Goal: Information Seeking & Learning: Find specific page/section

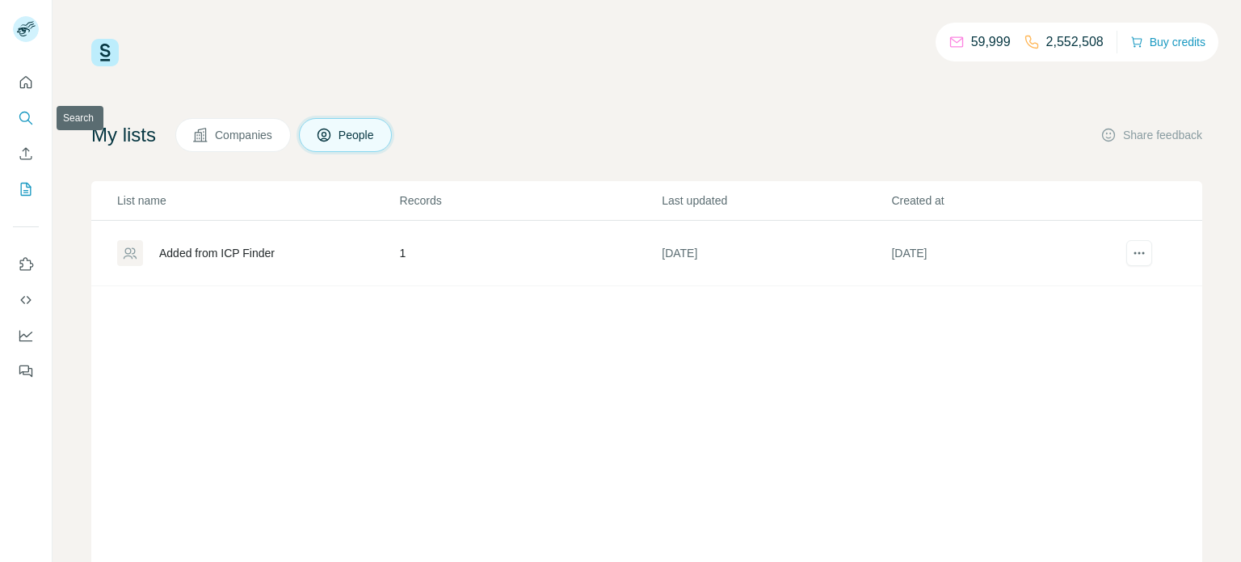
click at [28, 120] on icon "Search" at bounding box center [29, 122] width 5 height 5
click at [26, 120] on icon "Search" at bounding box center [24, 117] width 11 height 11
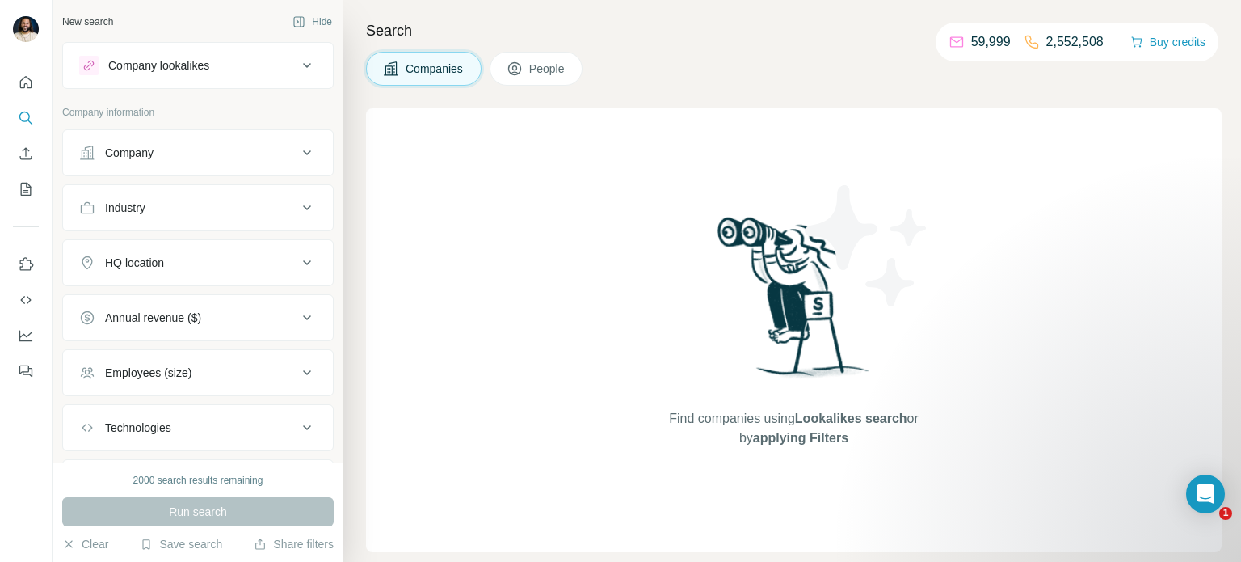
click at [560, 83] on button "People" at bounding box center [537, 69] width 94 height 34
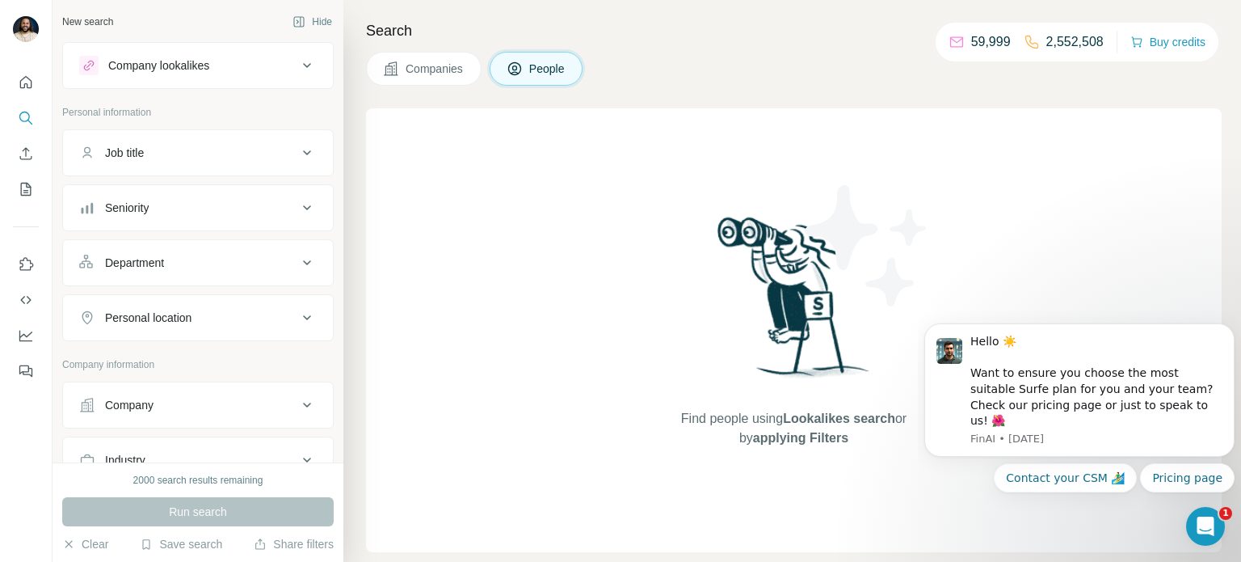
click at [556, 69] on span "People" at bounding box center [547, 69] width 37 height 16
click at [33, 83] on icon "Quick start" at bounding box center [26, 82] width 16 height 16
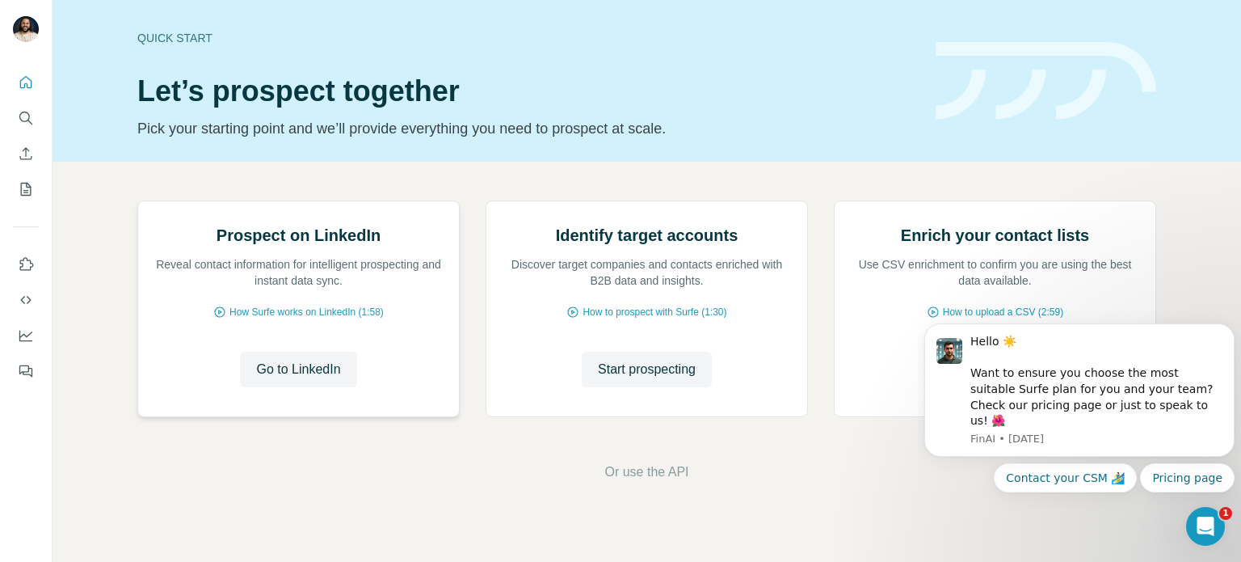
scroll to position [114, 0]
click at [326, 379] on span "Go to LinkedIn" at bounding box center [298, 369] width 84 height 19
click at [18, 117] on icon "Search" at bounding box center [26, 118] width 16 height 16
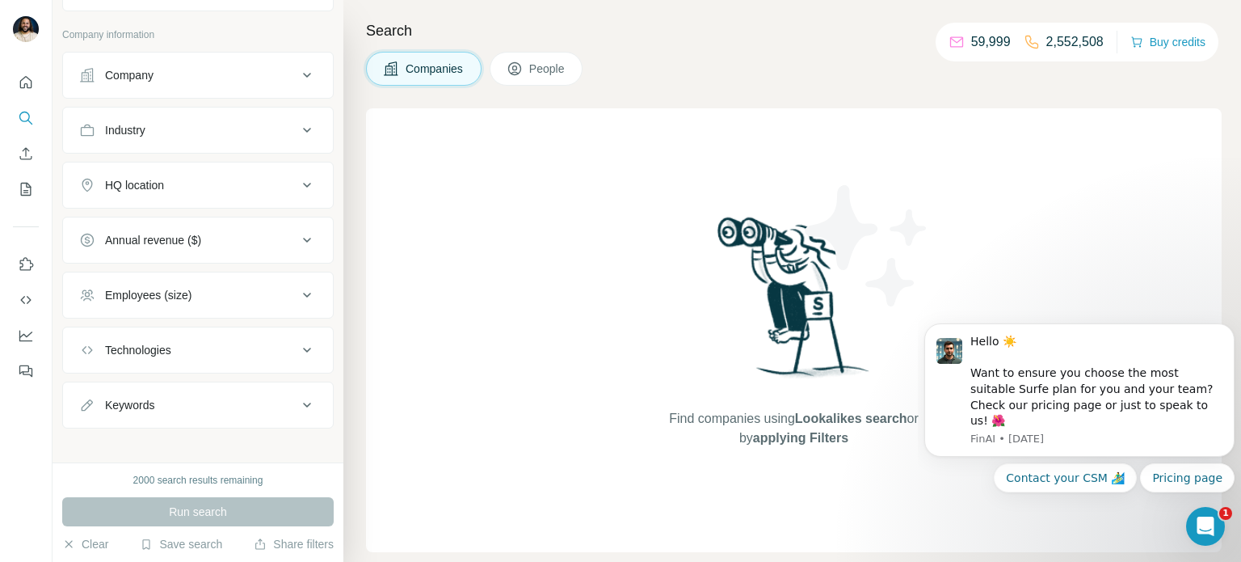
scroll to position [86, 0]
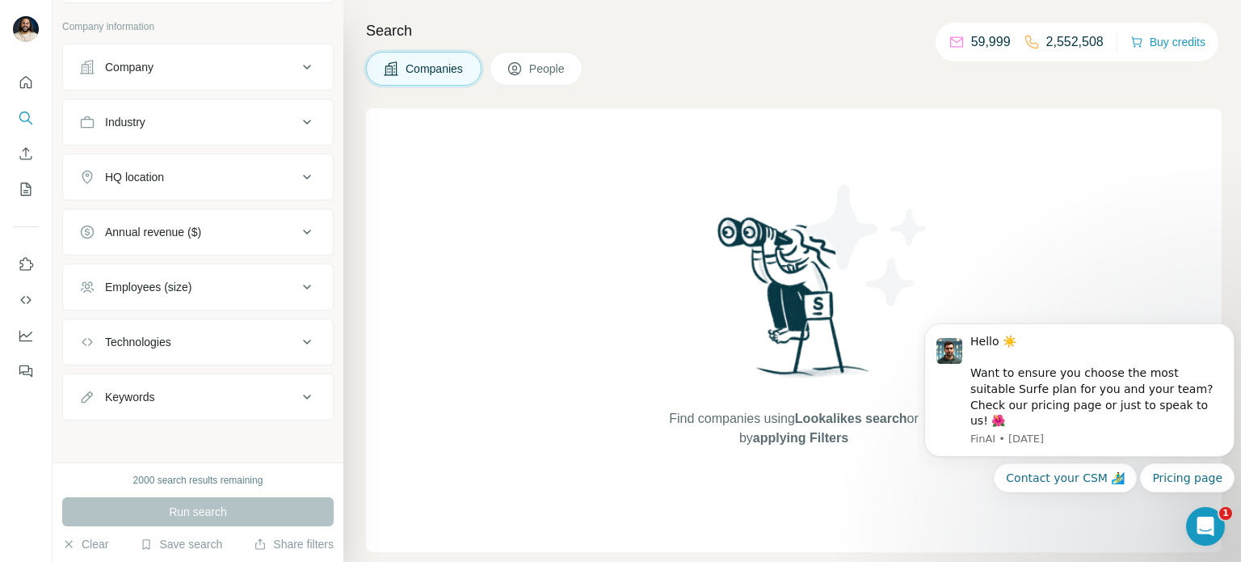
click at [221, 392] on div "Keywords" at bounding box center [188, 397] width 218 height 16
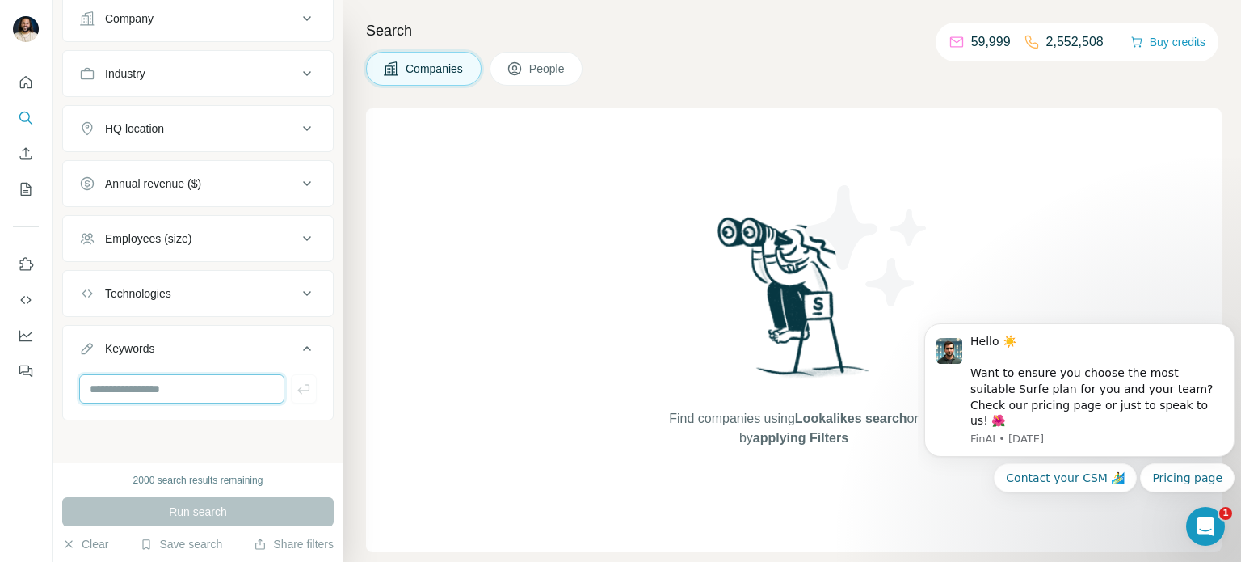
click at [211, 388] on input "text" at bounding box center [181, 388] width 205 height 29
type input "****"
type input "********"
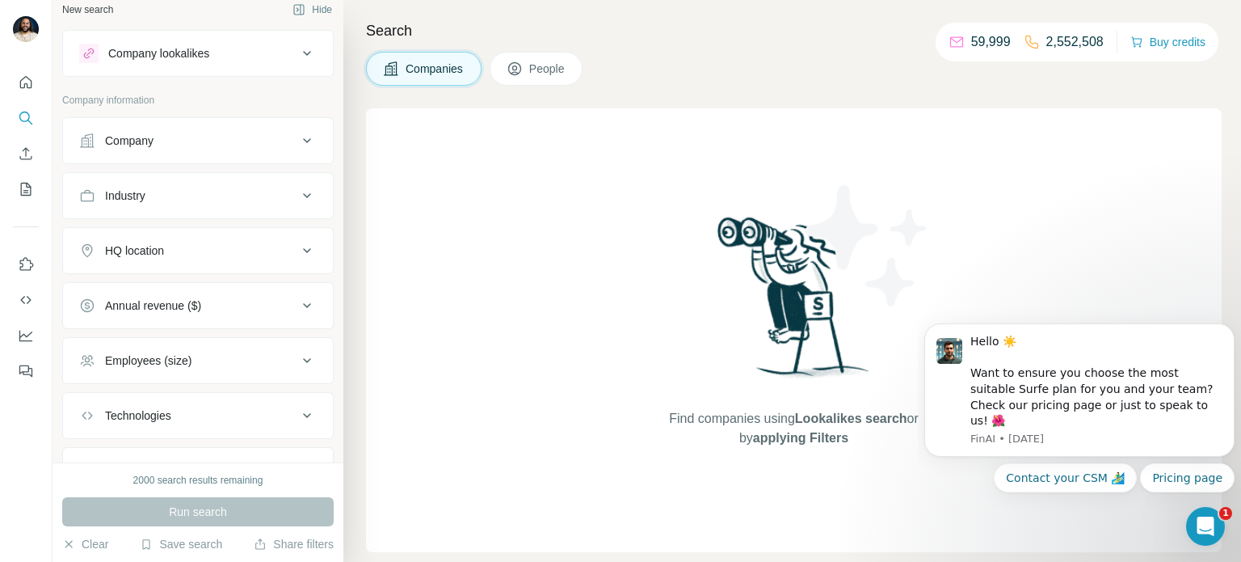
scroll to position [0, 0]
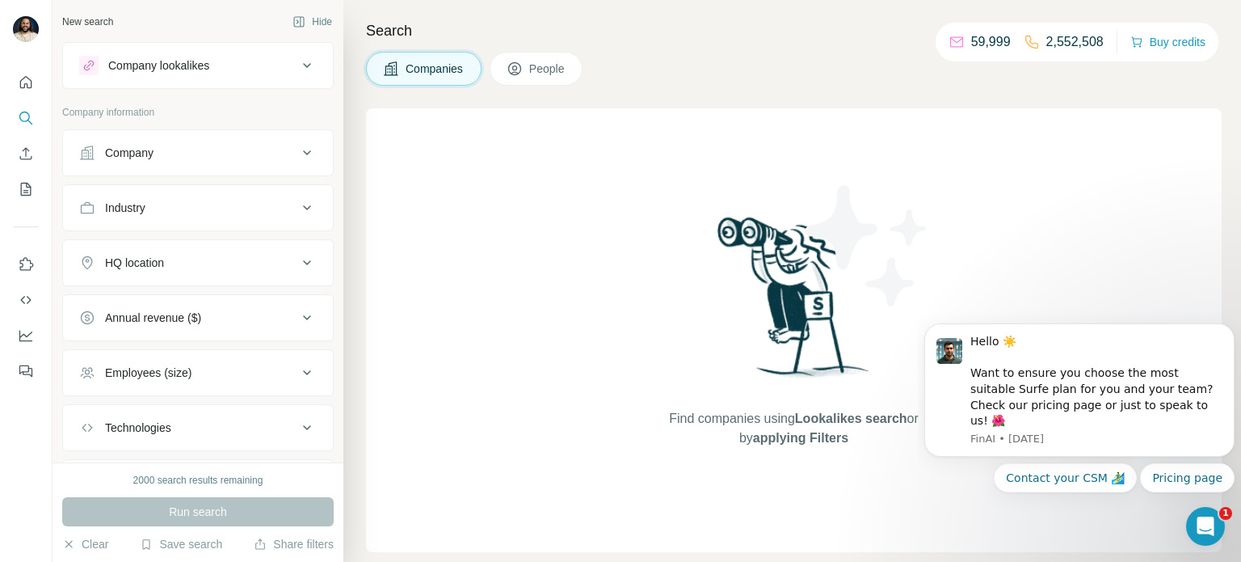
type input "********"
click at [284, 167] on button "Company" at bounding box center [198, 152] width 270 height 39
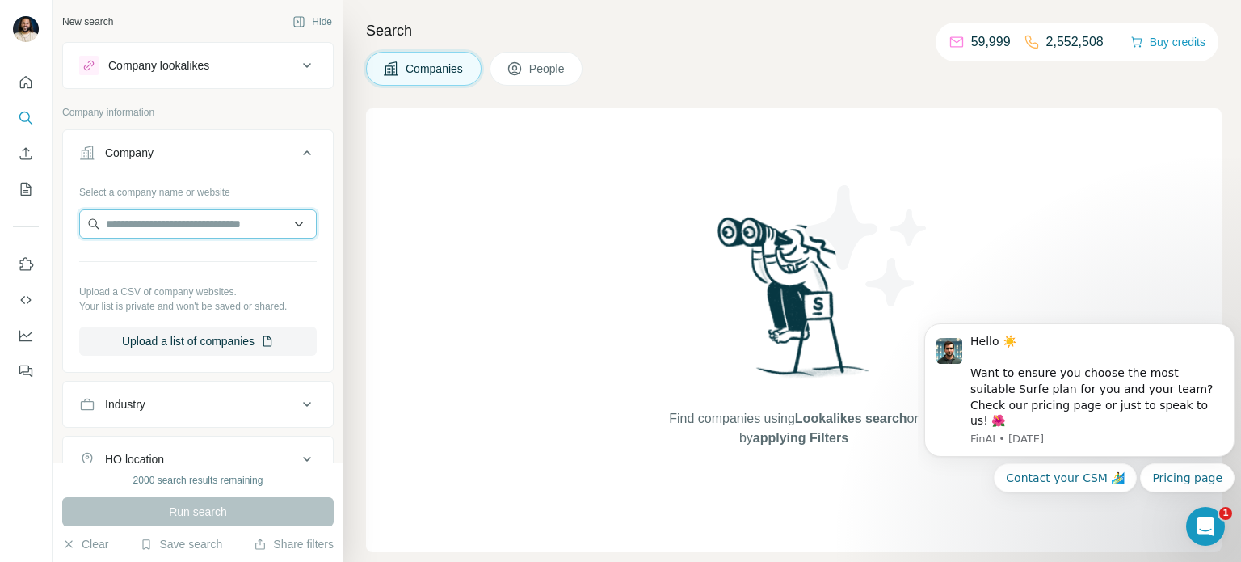
click at [245, 225] on input "text" at bounding box center [198, 223] width 238 height 29
type input "*******"
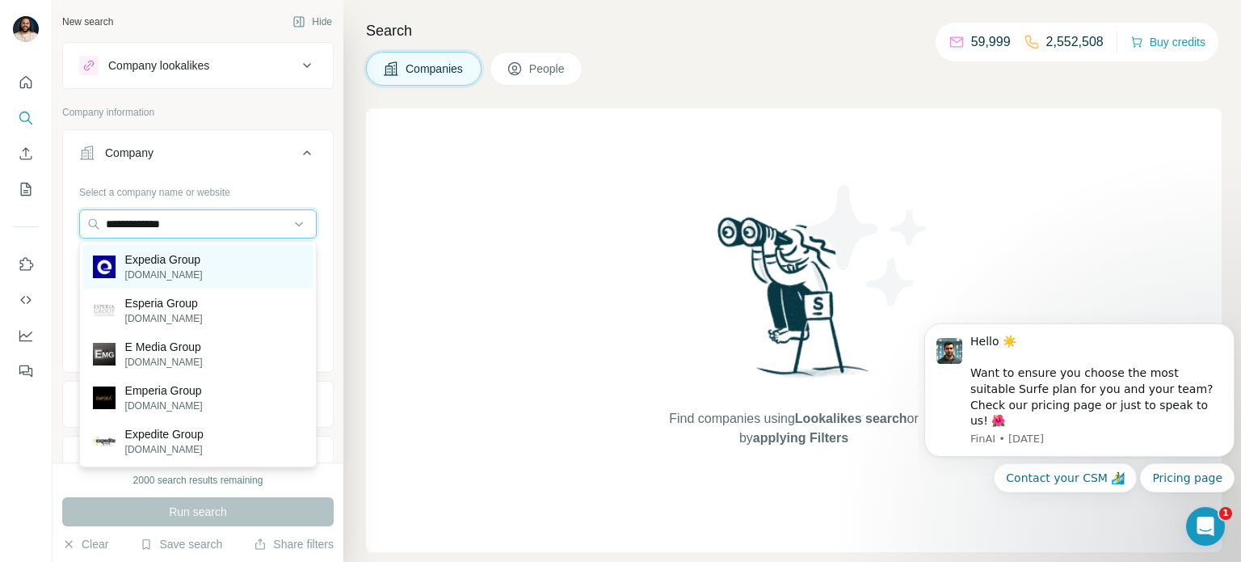
type input "**********"
click at [187, 265] on p "Expedia Group" at bounding box center [164, 259] width 78 height 16
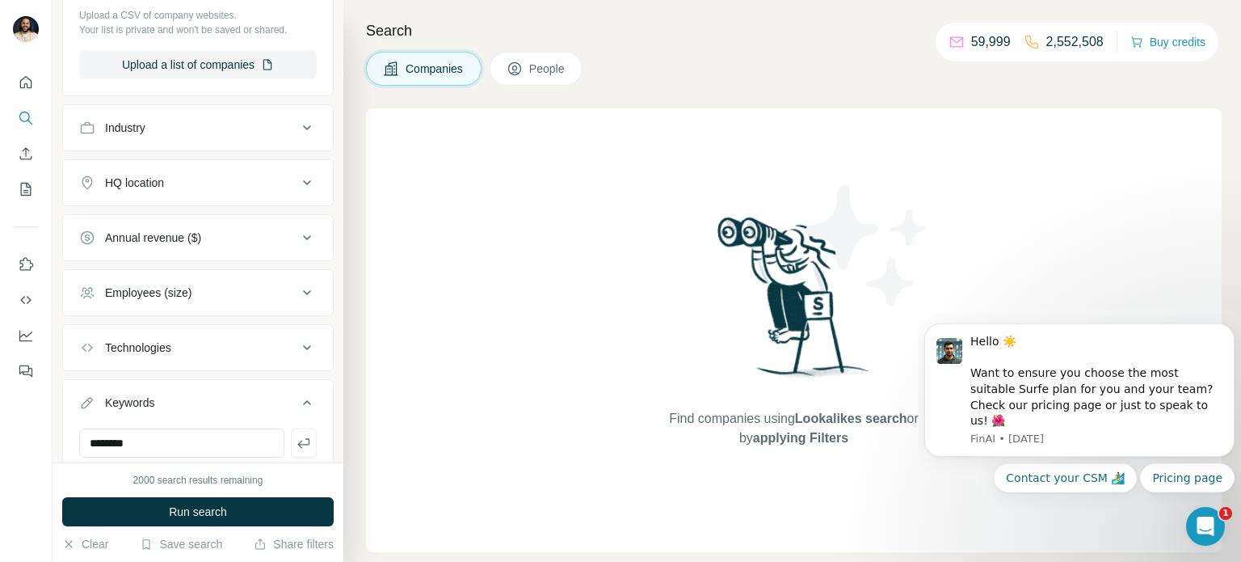
scroll to position [386, 0]
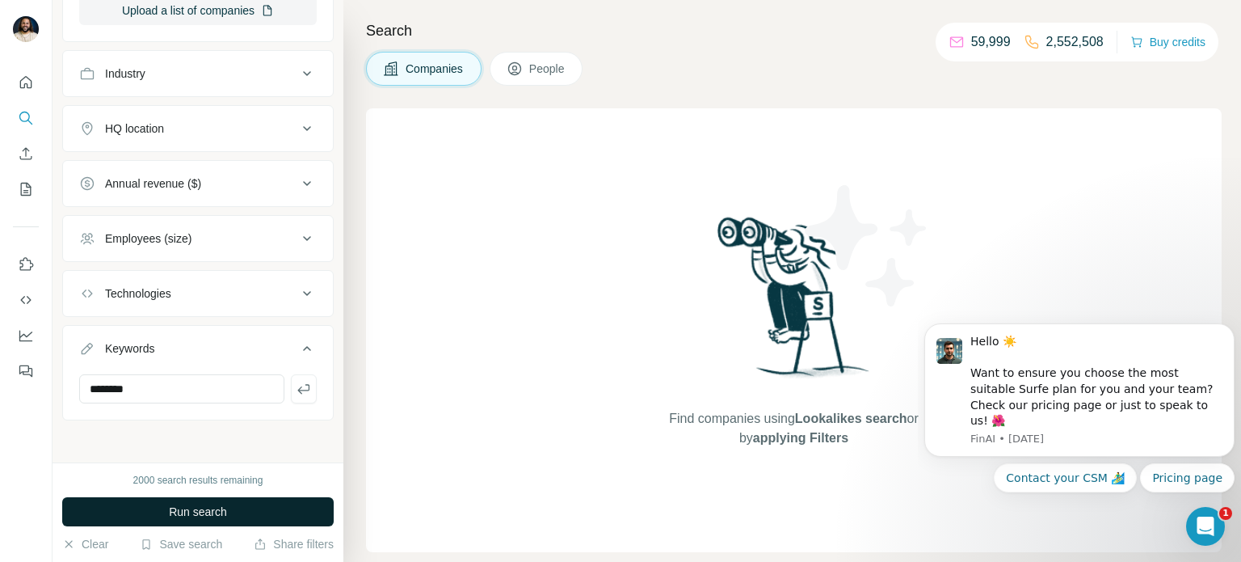
click at [196, 510] on span "Run search" at bounding box center [198, 511] width 58 height 16
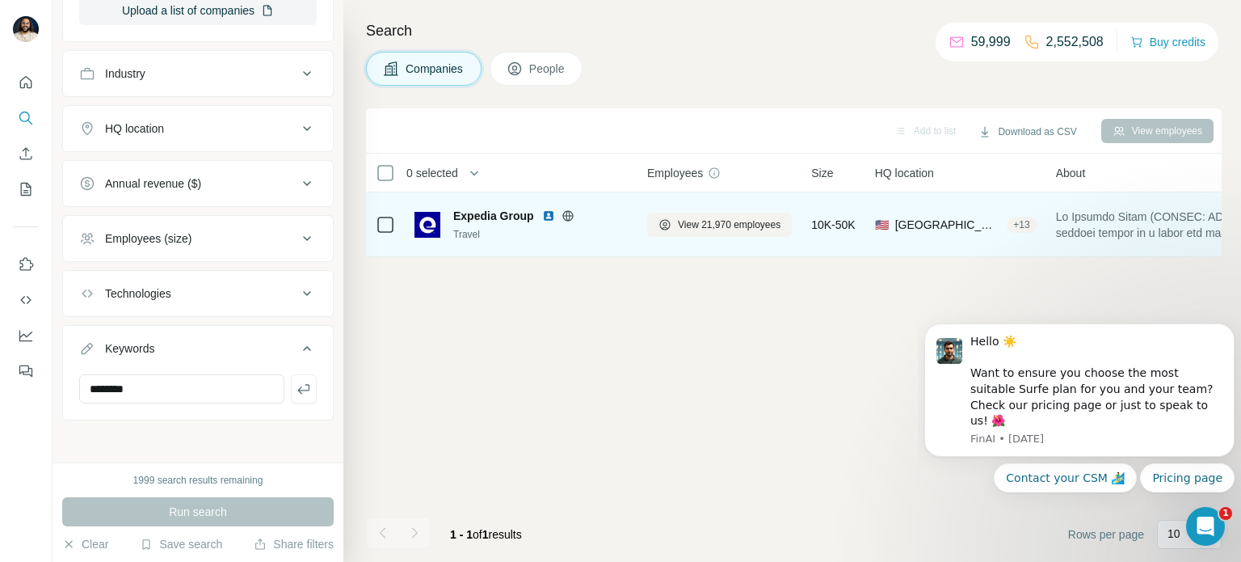
click at [508, 213] on span "Expedia Group" at bounding box center [493, 216] width 81 height 16
click at [705, 223] on span "View 21,970 employees" at bounding box center [729, 224] width 103 height 15
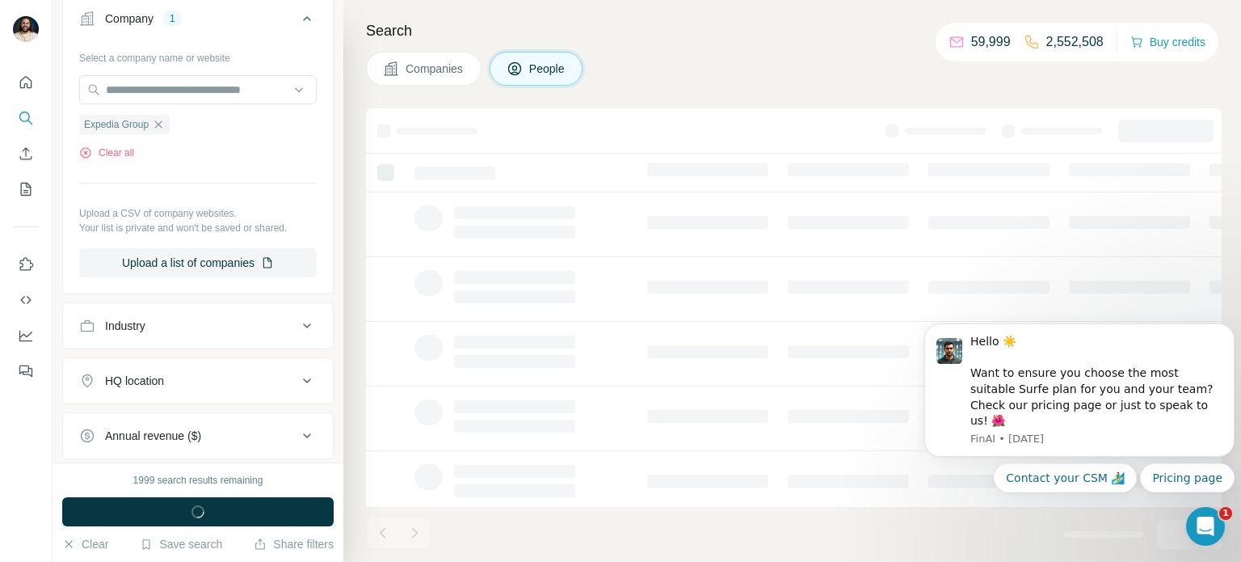
scroll to position [637, 0]
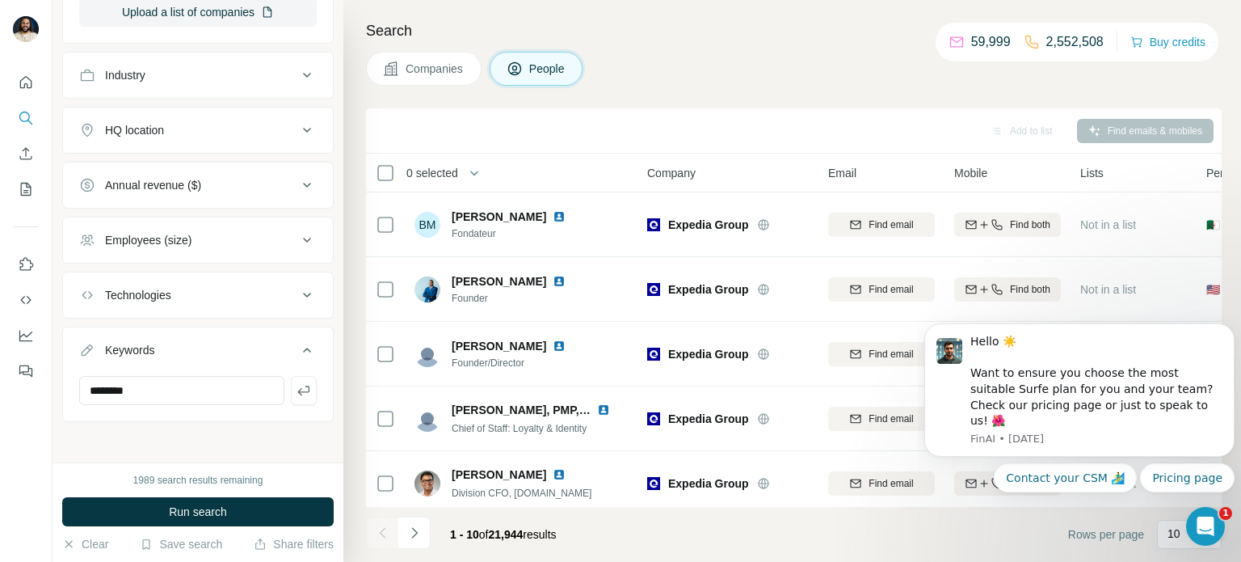
click at [554, 82] on button "People" at bounding box center [537, 69] width 94 height 34
click at [718, 80] on div "Companies People" at bounding box center [794, 69] width 856 height 34
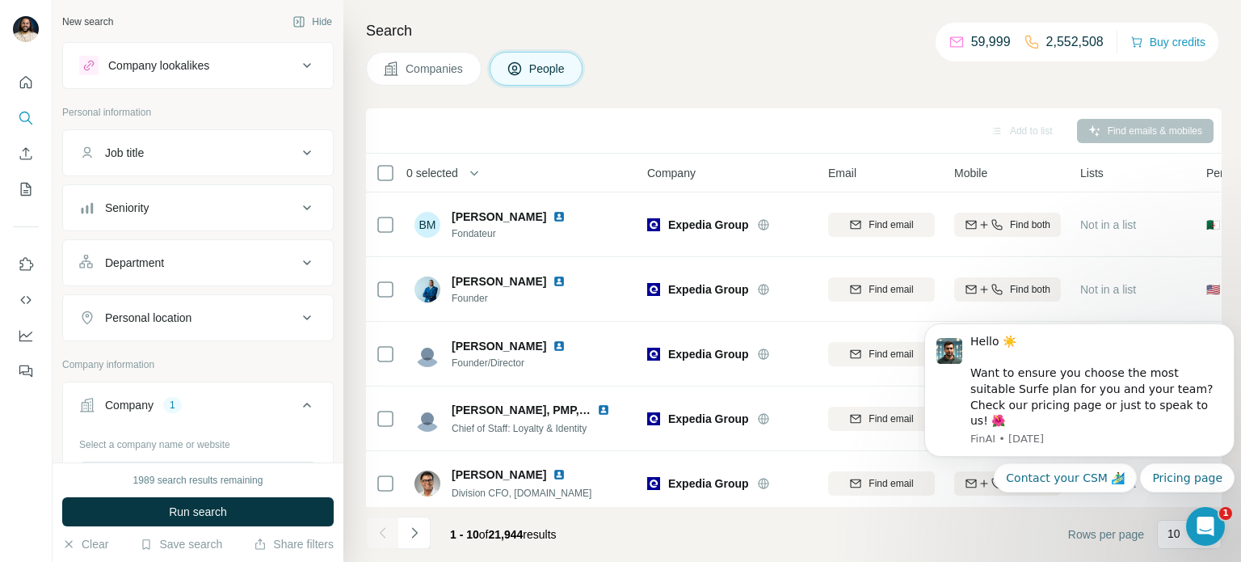
click at [275, 172] on div "Job title" at bounding box center [198, 152] width 272 height 47
click at [303, 167] on button "Job title" at bounding box center [198, 152] width 270 height 39
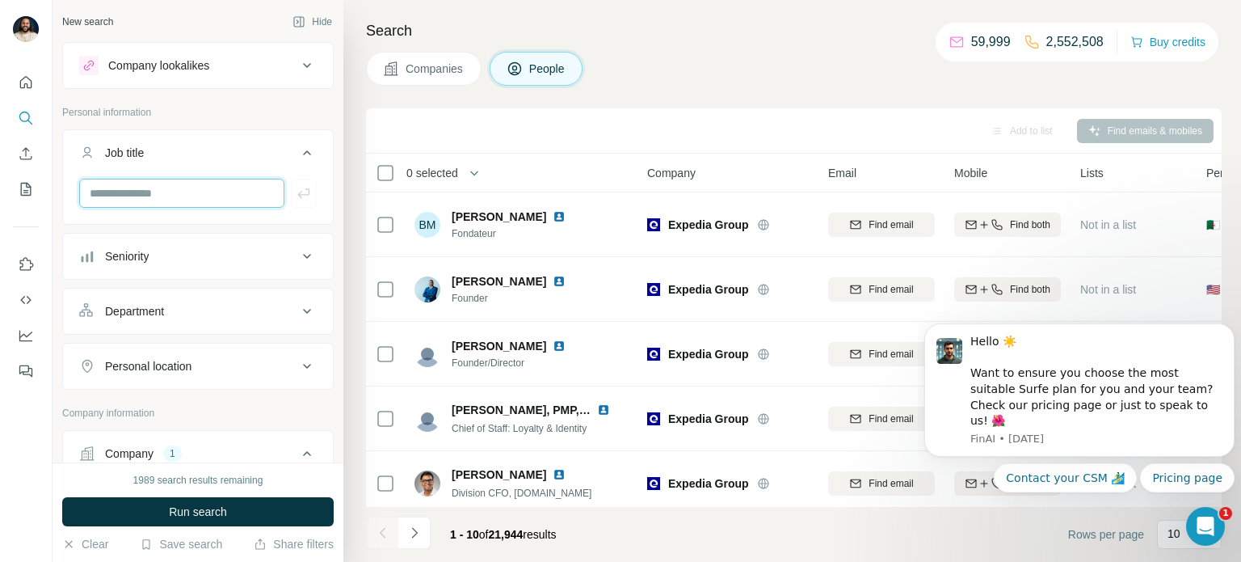
click at [199, 196] on input "text" at bounding box center [181, 193] width 205 height 29
type input "********"
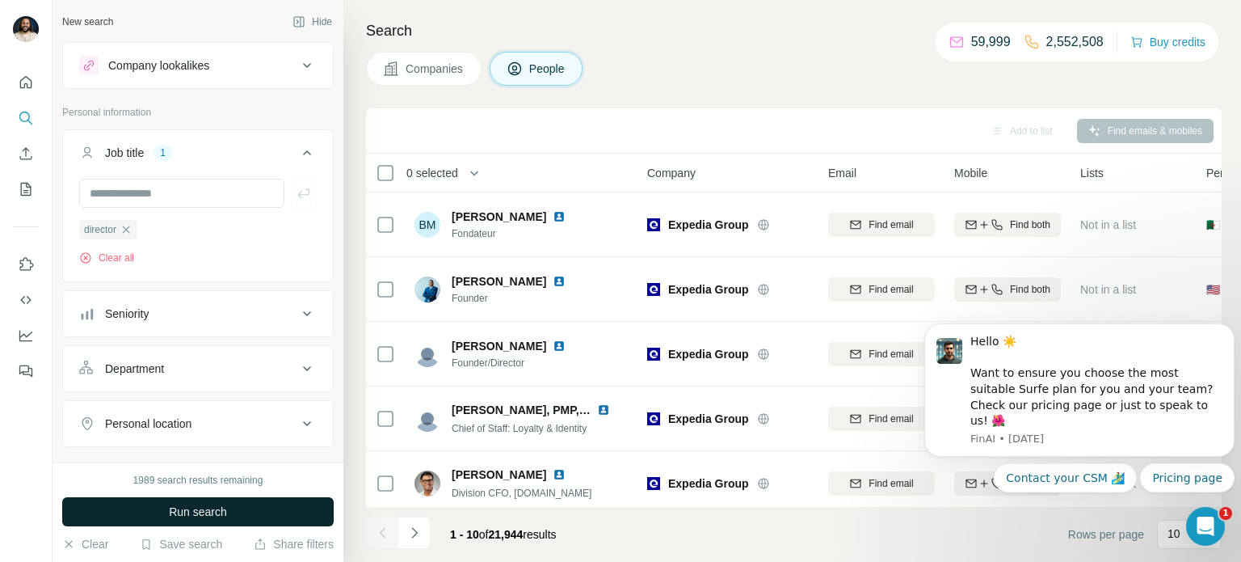
click at [177, 509] on span "Run search" at bounding box center [198, 511] width 58 height 16
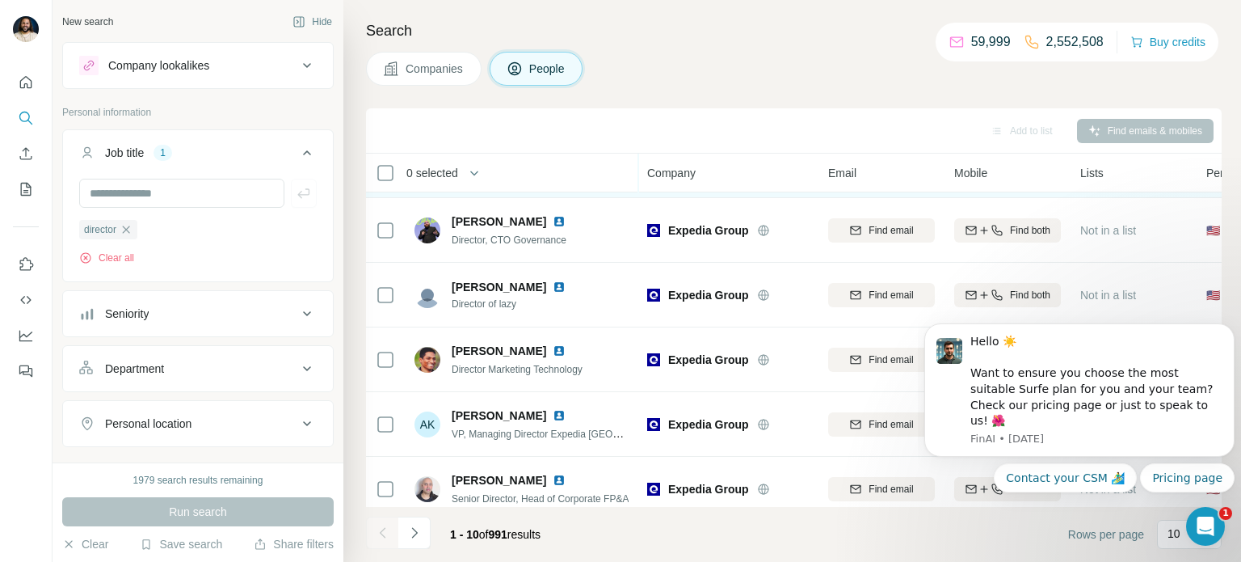
scroll to position [331, 0]
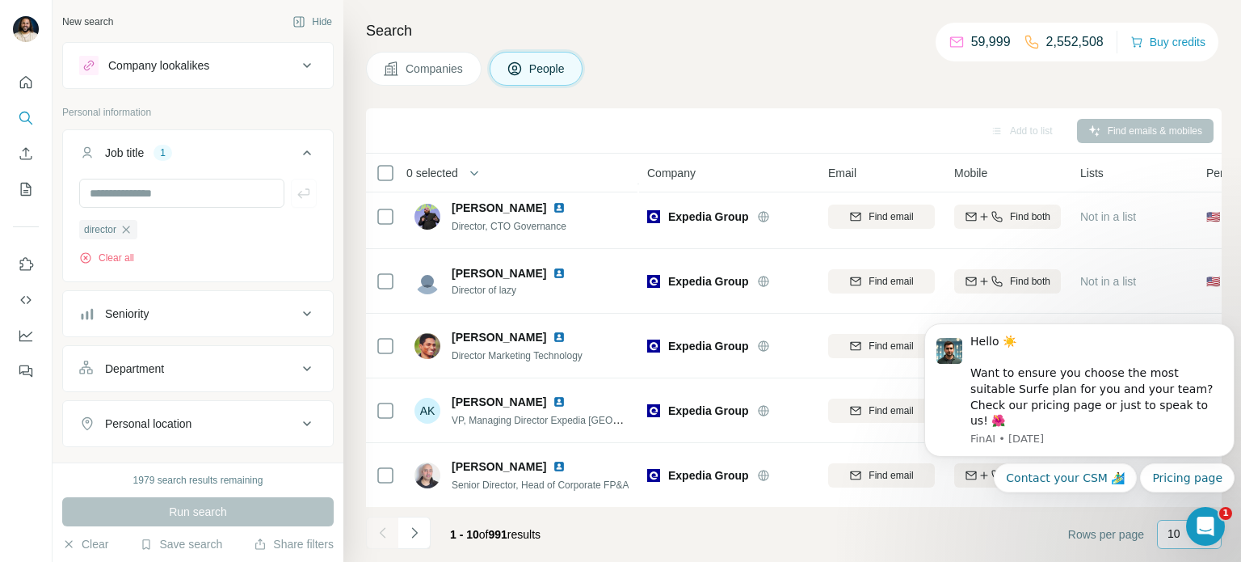
click at [1176, 533] on p "10" at bounding box center [1174, 533] width 13 height 16
click at [1173, 505] on body "Hello ☀️ Want to ensure you choose the most suitable Surfe plan for you and you…" at bounding box center [1079, 402] width 310 height 218
click at [1196, 498] on body "Hello ☀️ Want to ensure you choose the most suitable Surfe plan for you and you…" at bounding box center [1079, 402] width 310 height 218
click at [1199, 535] on div "Open Intercom Messenger" at bounding box center [1205, 525] width 53 height 53
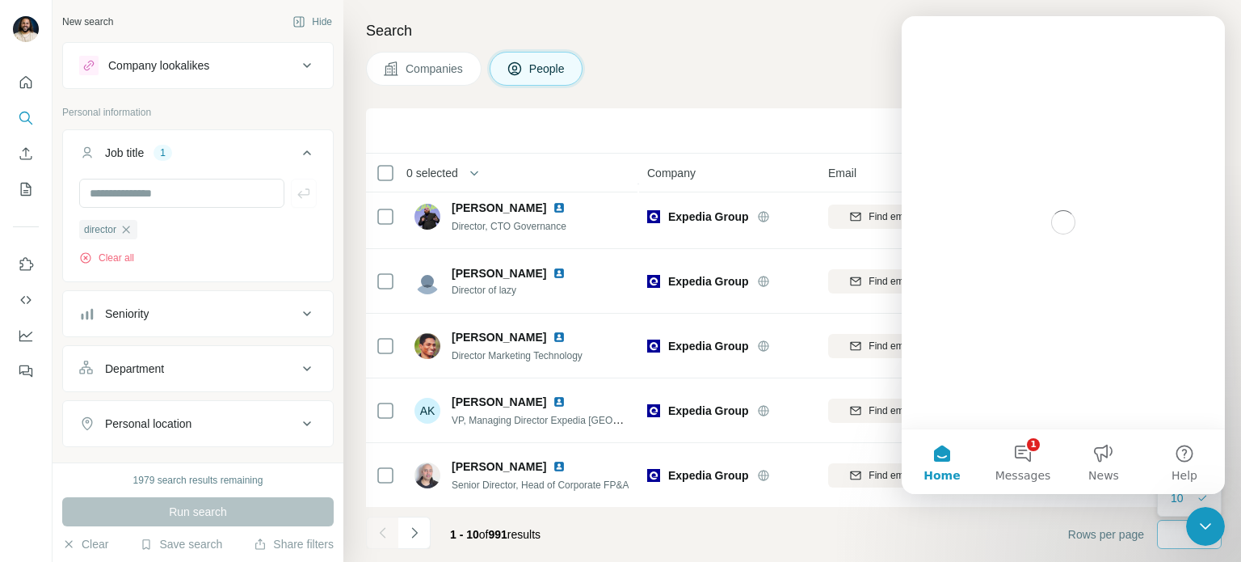
click at [1211, 530] on icon "Close Intercom Messenger" at bounding box center [1205, 525] width 19 height 19
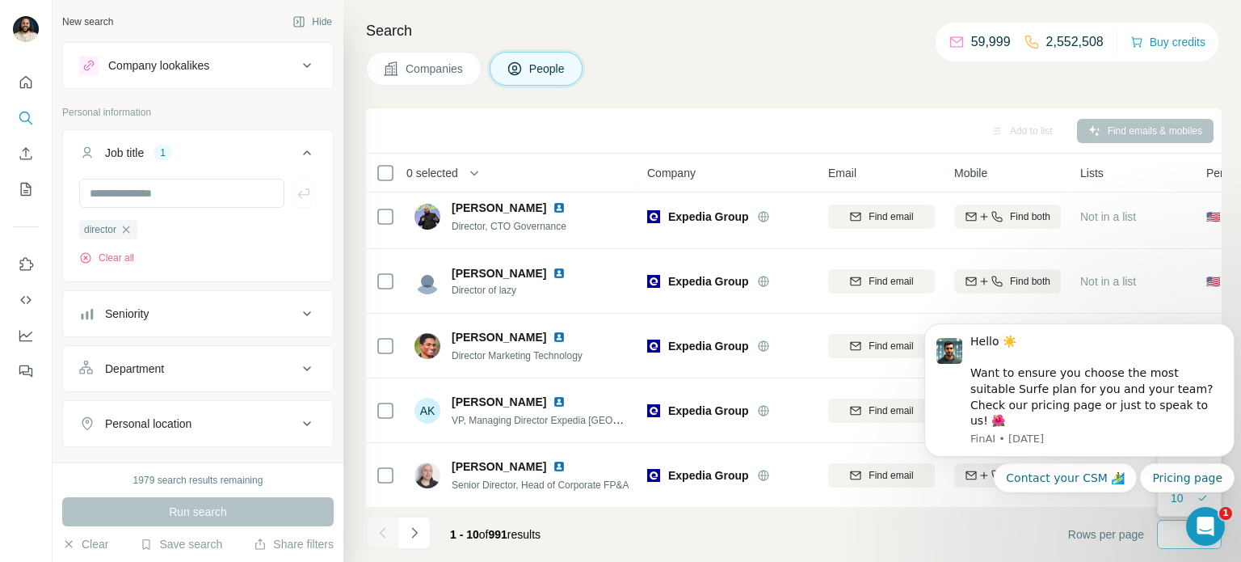
drag, startPoint x: 1211, startPoint y: 530, endPoint x: 997, endPoint y: 453, distance: 226.7
click html
click at [1172, 500] on body "Hello ☀️ Want to ensure you choose the most suitable Surfe plan for you and you…" at bounding box center [1079, 402] width 310 height 218
click at [1181, 535] on input at bounding box center [1192, 534] width 48 height 18
click at [1176, 535] on p "10" at bounding box center [1174, 533] width 13 height 16
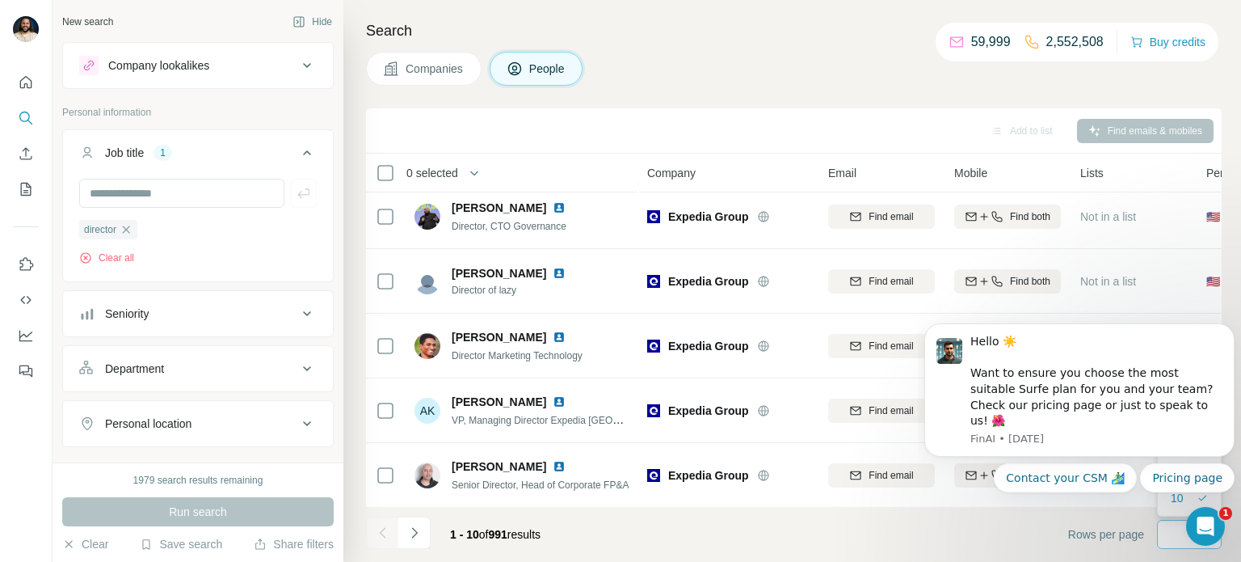
click at [1175, 457] on div "Hello ☀️ Want to ensure you choose the most suitable Surfe plan for you and you…" at bounding box center [1079, 407] width 310 height 169
click at [1227, 333] on icon "Dismiss notification" at bounding box center [1230, 328] width 9 height 9
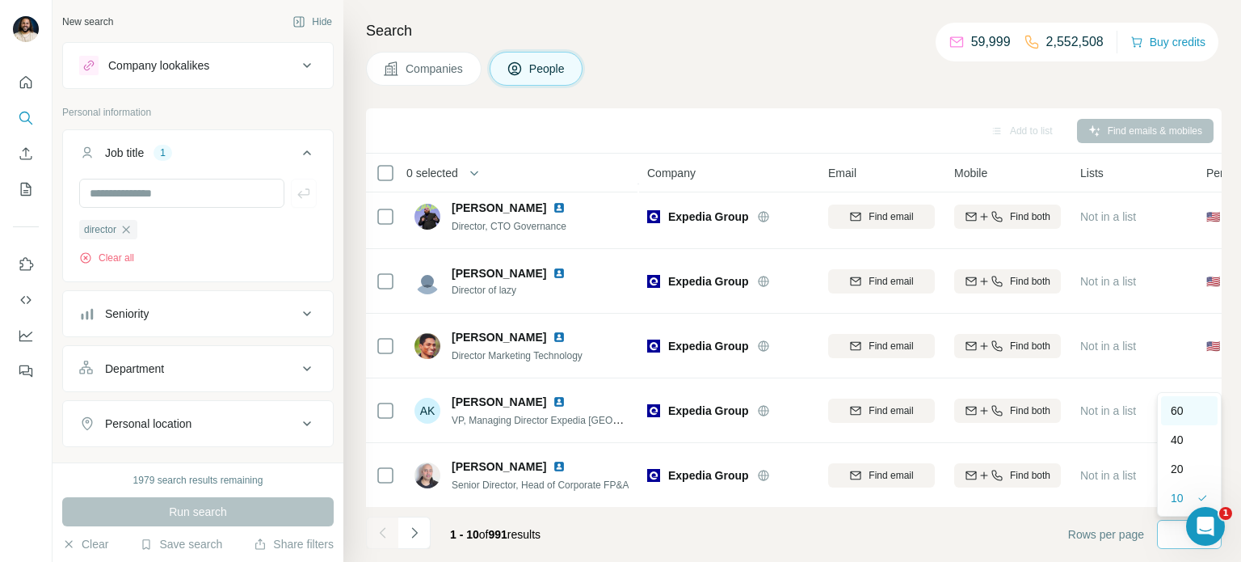
click at [1190, 403] on div "60" at bounding box center [1189, 410] width 37 height 16
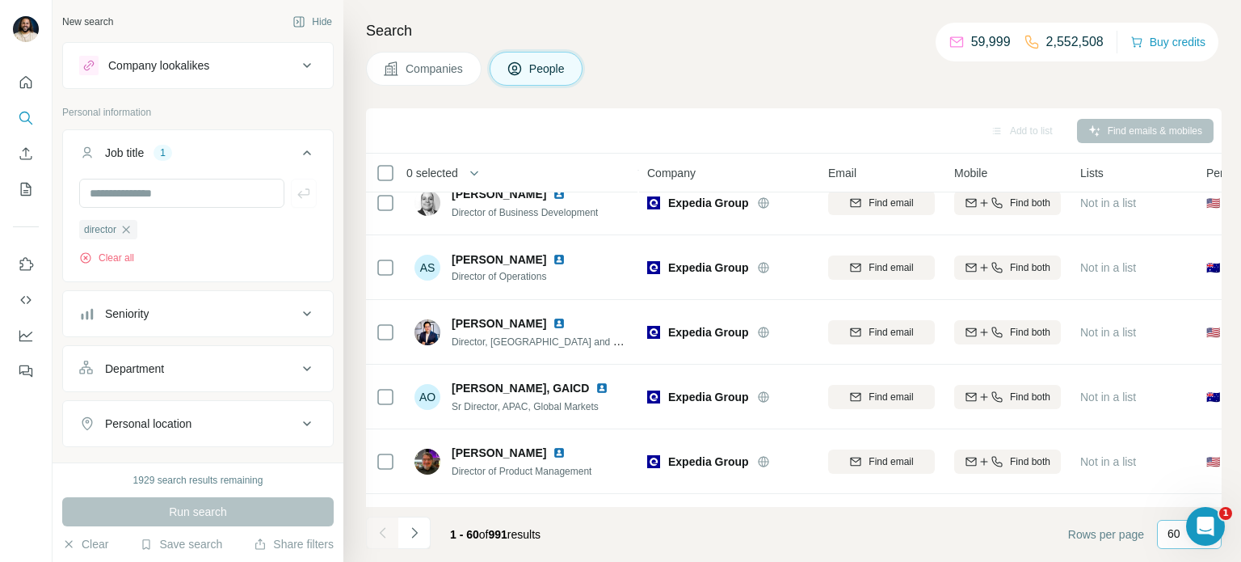
scroll to position [3564, 0]
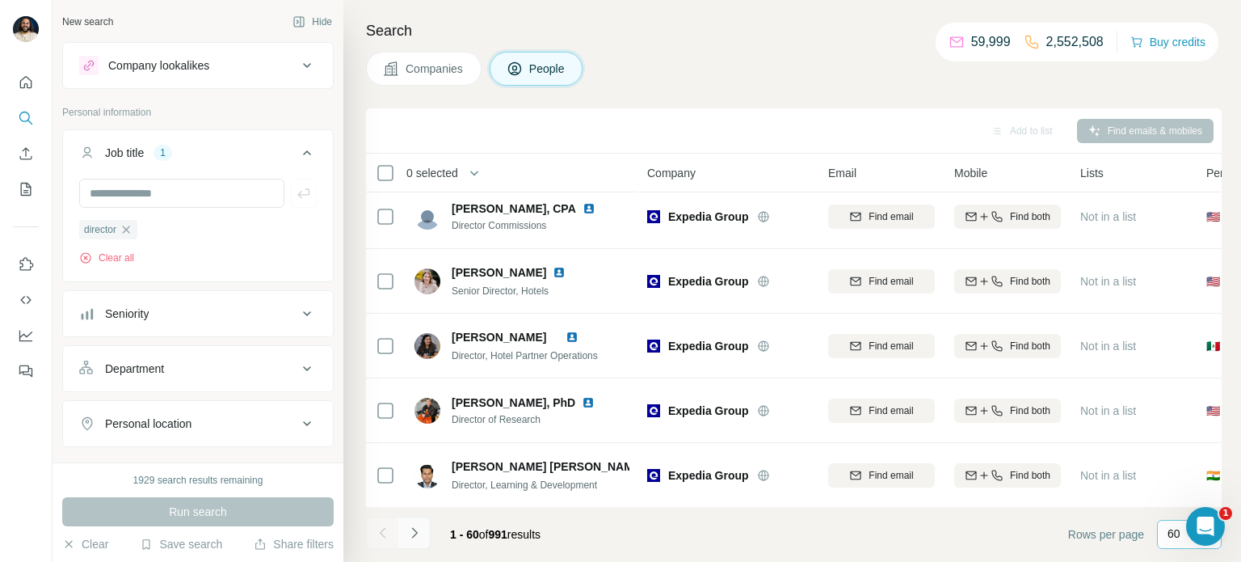
click at [409, 529] on icon "Navigate to next page" at bounding box center [414, 532] width 16 height 16
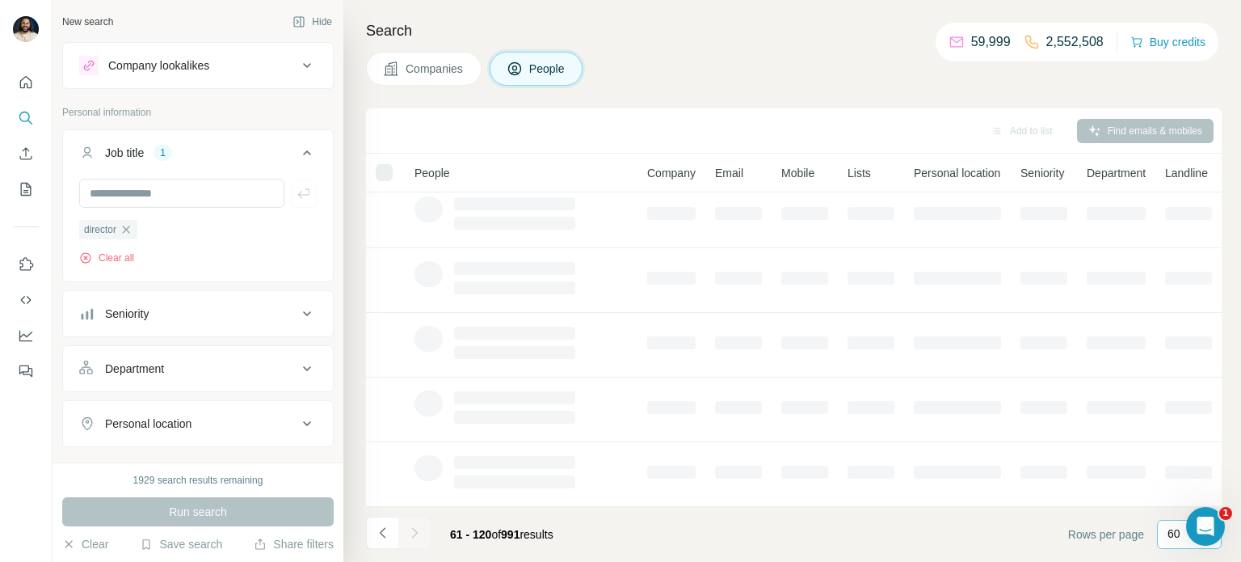
scroll to position [331, 0]
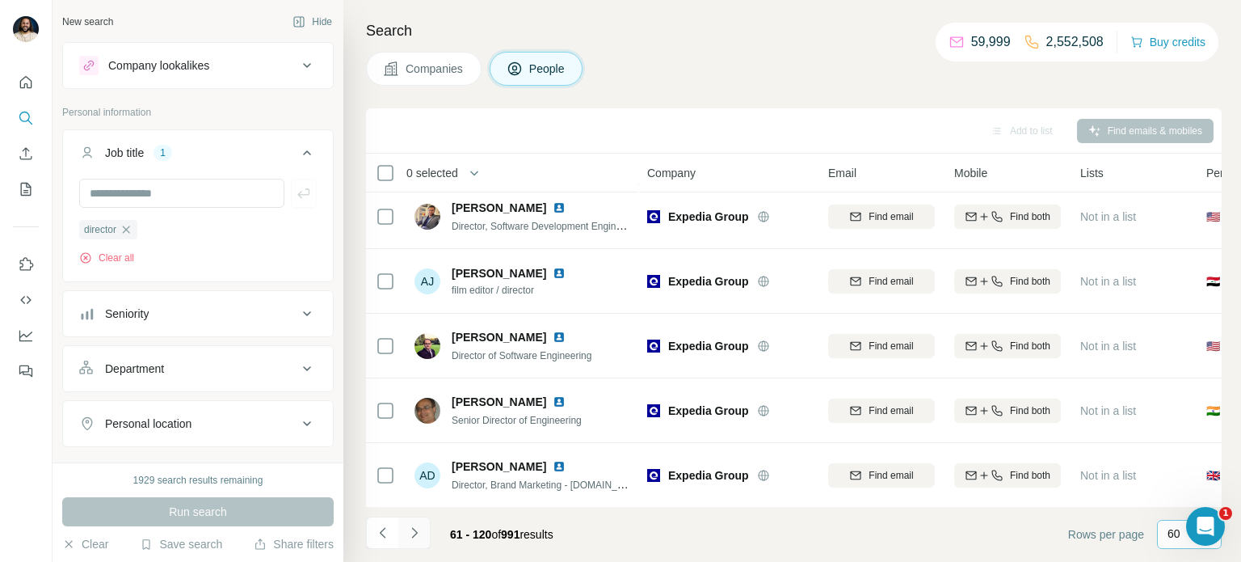
click at [421, 538] on icon "Navigate to next page" at bounding box center [414, 532] width 16 height 16
click at [418, 537] on icon "Navigate to next page" at bounding box center [414, 532] width 16 height 16
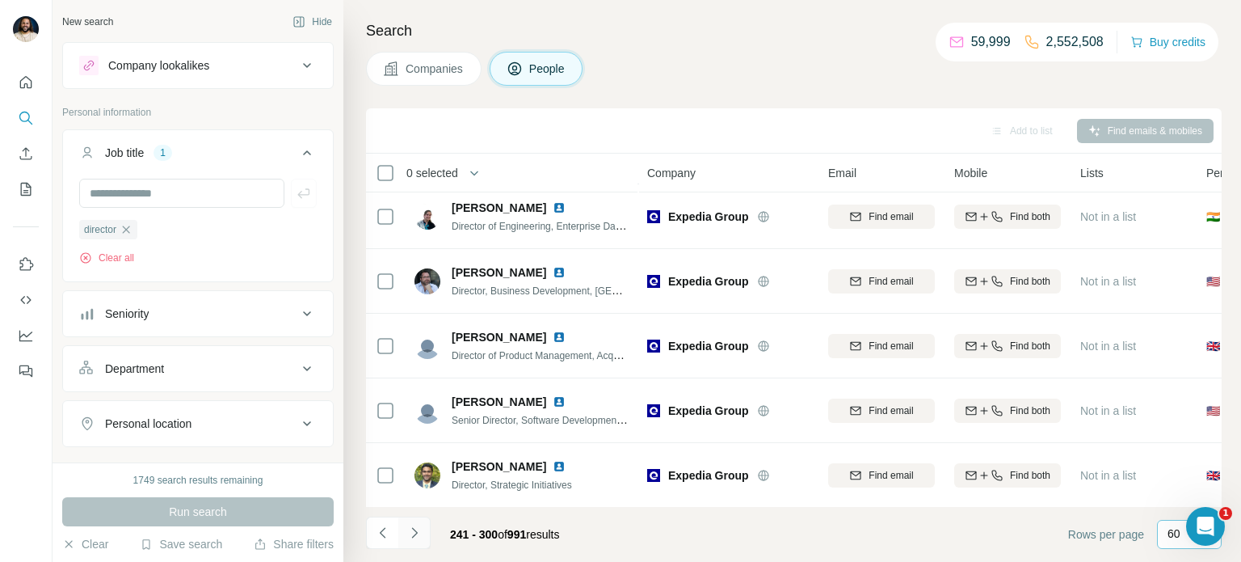
click at [418, 537] on icon "Navigate to next page" at bounding box center [414, 532] width 16 height 16
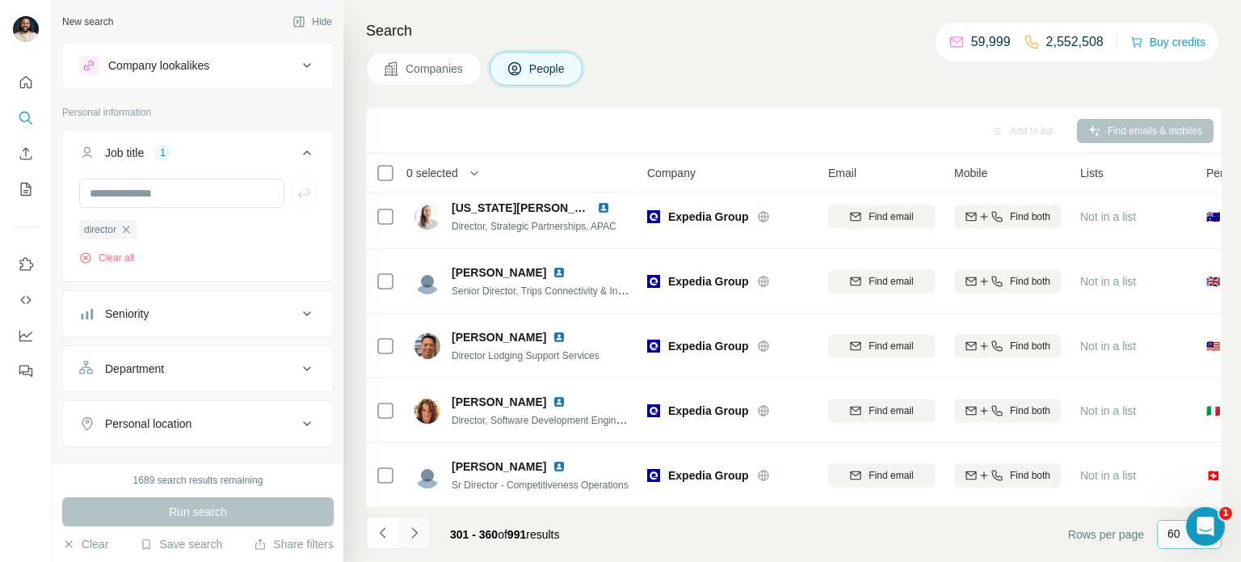
scroll to position [3564, 0]
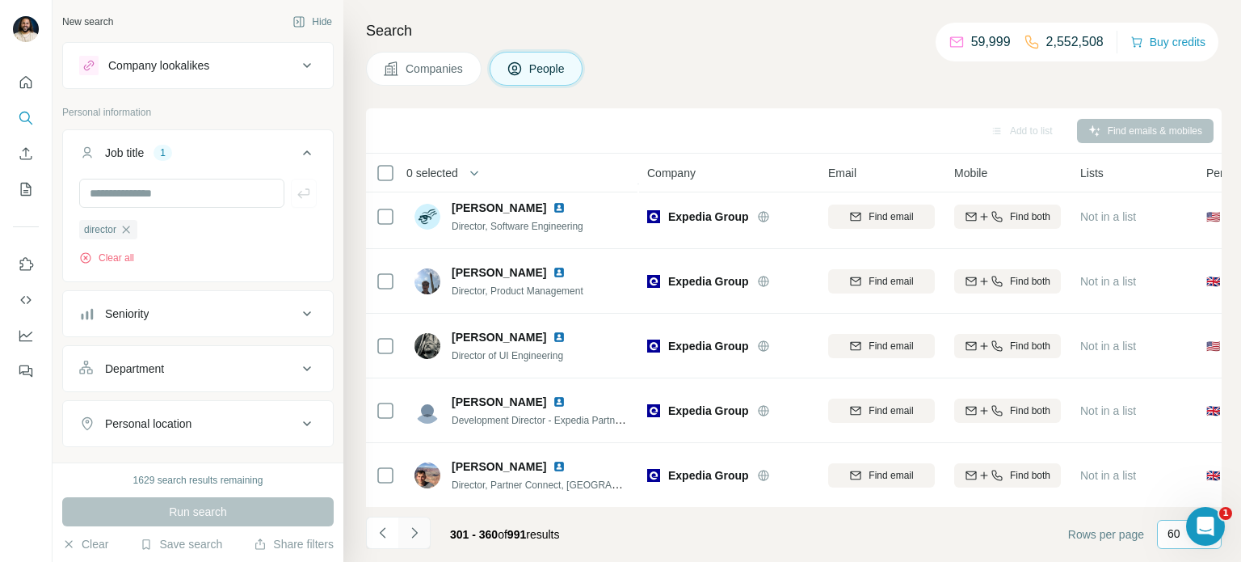
click at [418, 537] on icon "Navigate to next page" at bounding box center [414, 532] width 16 height 16
click at [377, 526] on icon "Navigate to previous page" at bounding box center [383, 532] width 16 height 16
click at [426, 537] on button "Navigate to next page" at bounding box center [414, 532] width 32 height 32
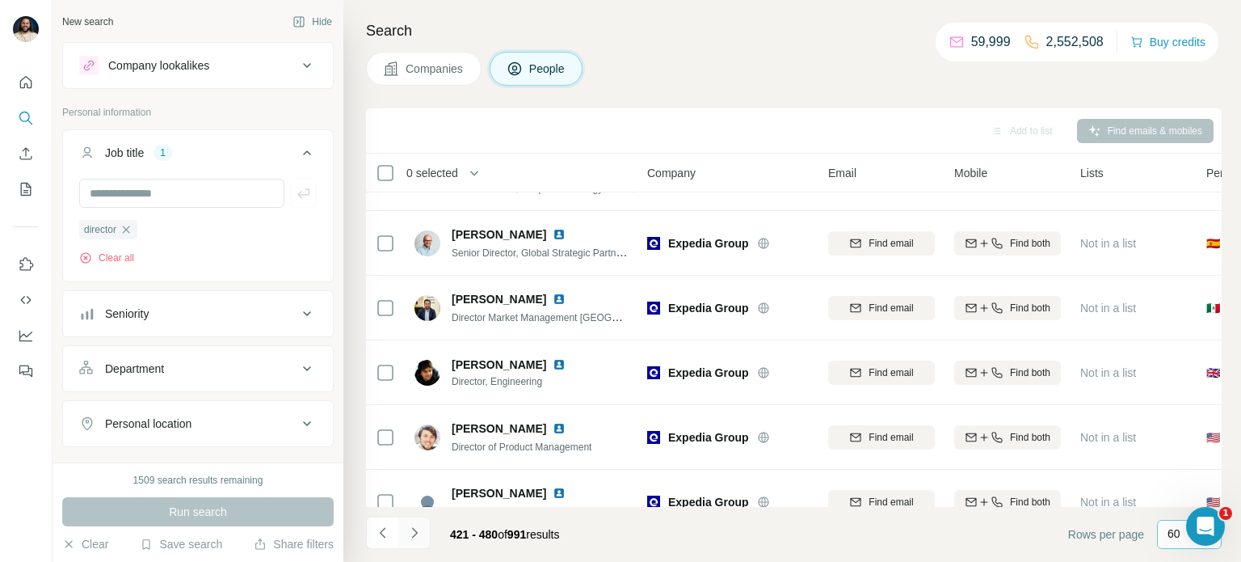
scroll to position [2171, 0]
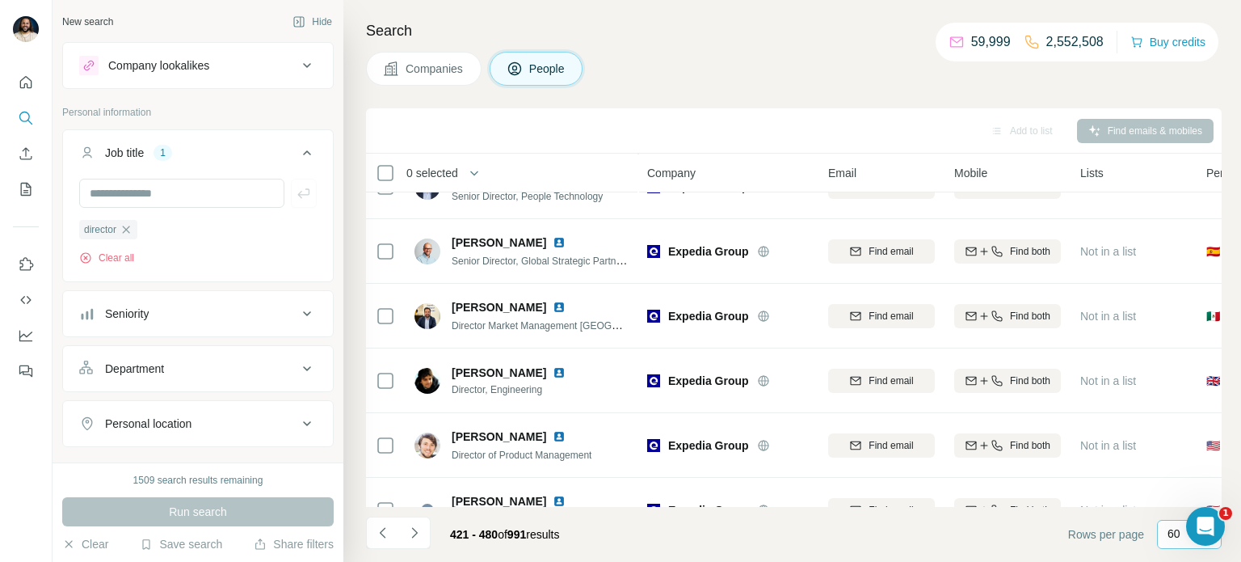
click at [127, 235] on icon "button" at bounding box center [126, 229] width 13 height 13
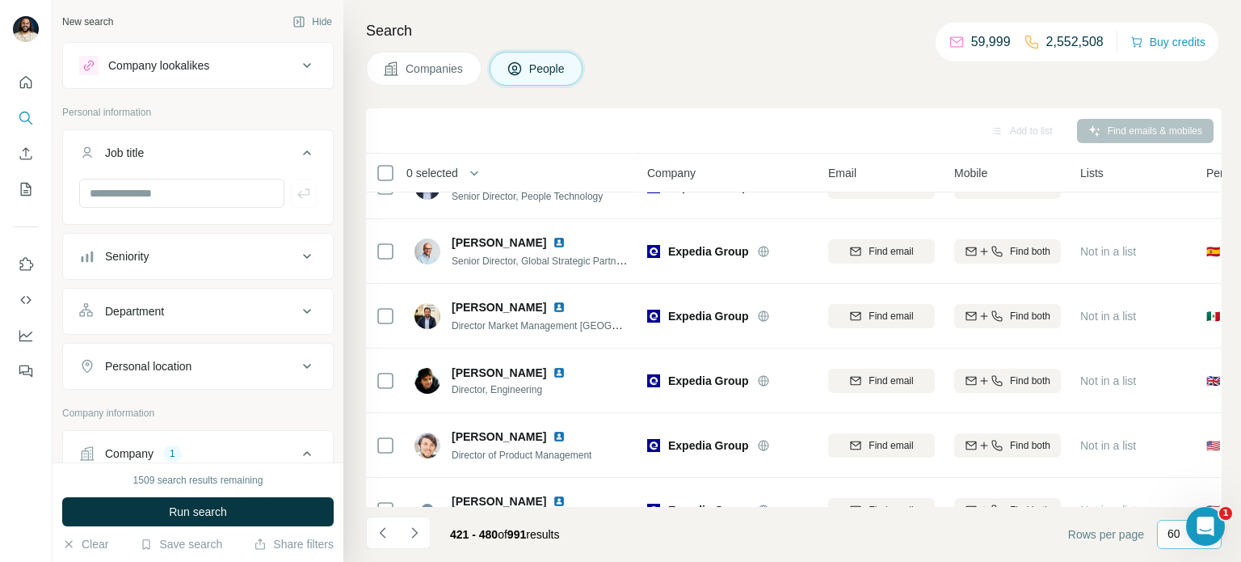
click at [213, 318] on button "Department" at bounding box center [198, 311] width 270 height 39
click at [276, 258] on div "Seniority" at bounding box center [188, 256] width 218 height 16
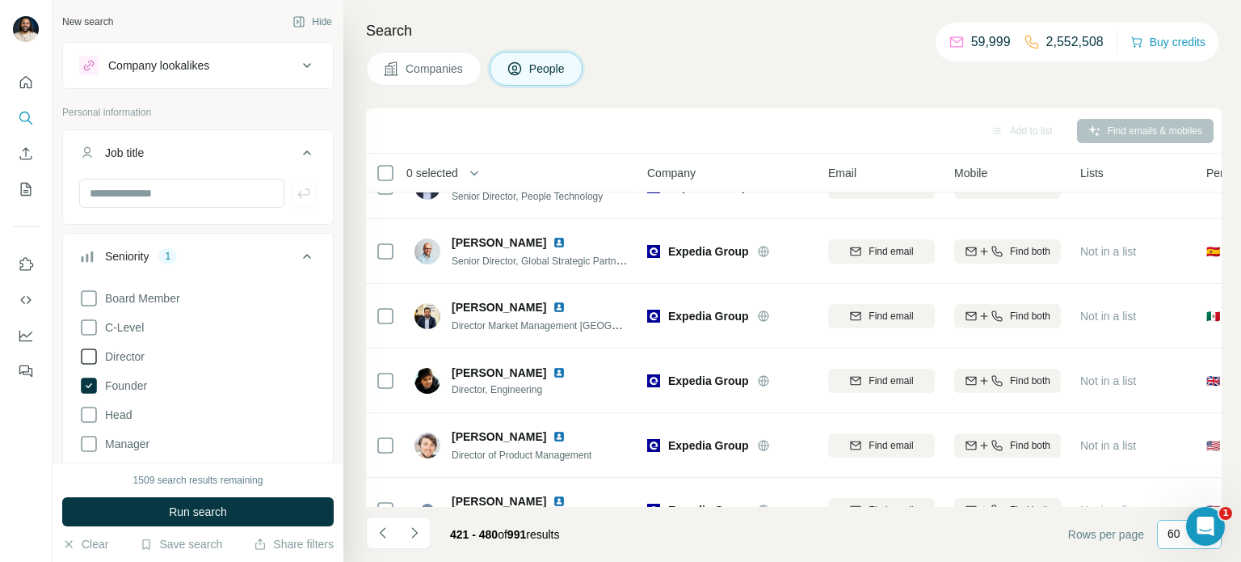
click at [88, 361] on icon at bounding box center [88, 356] width 19 height 19
click at [86, 392] on icon at bounding box center [89, 385] width 16 height 16
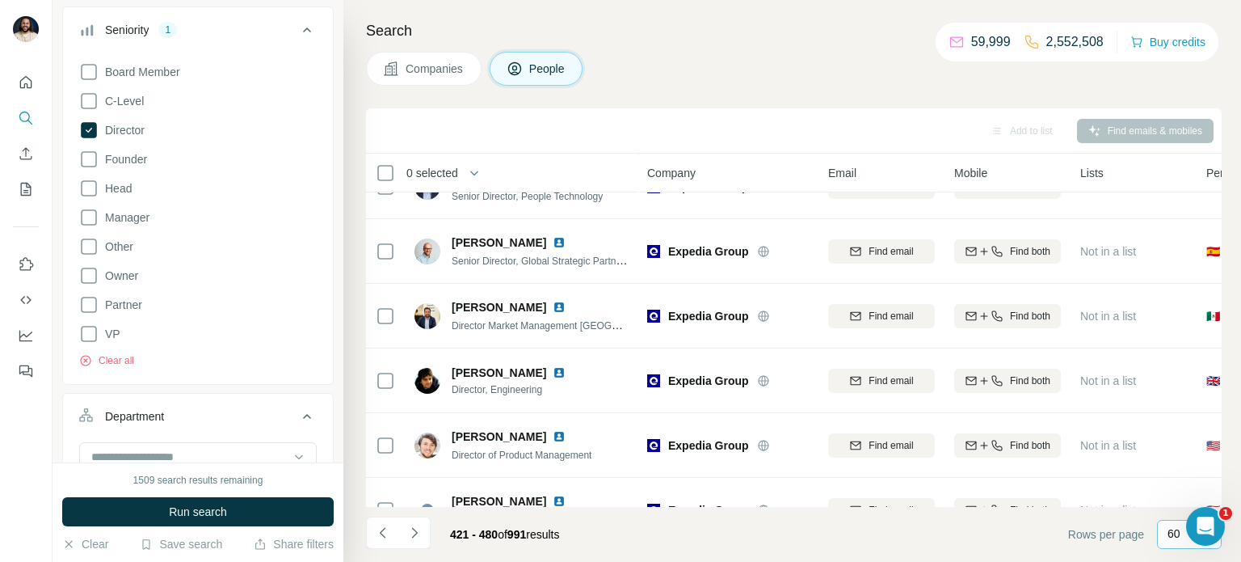
scroll to position [238, 0]
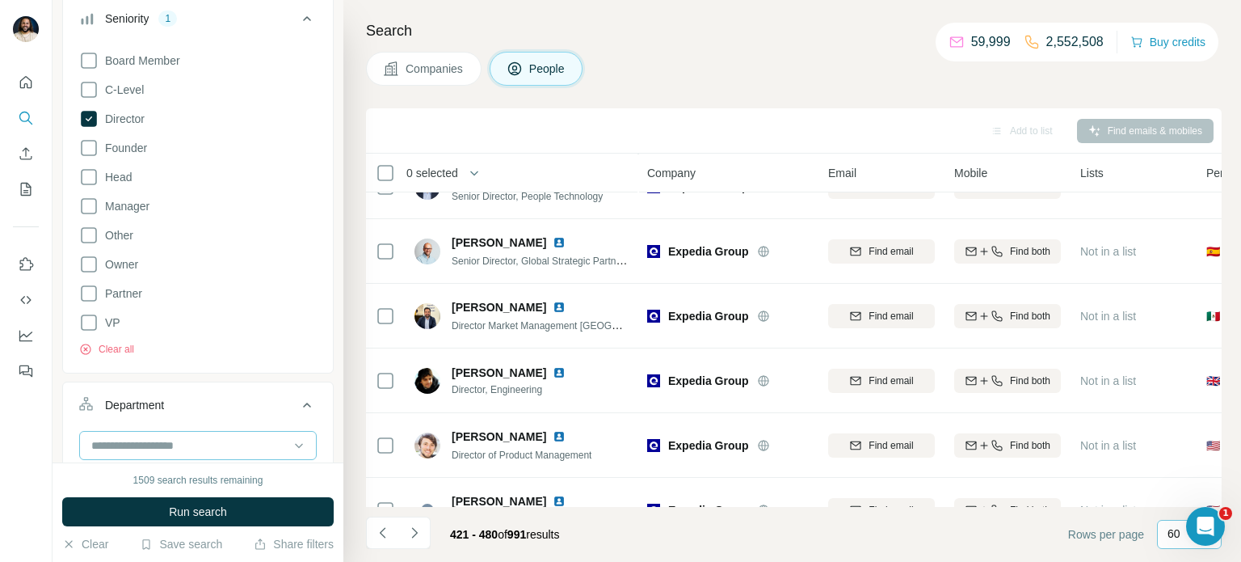
scroll to position [446, 0]
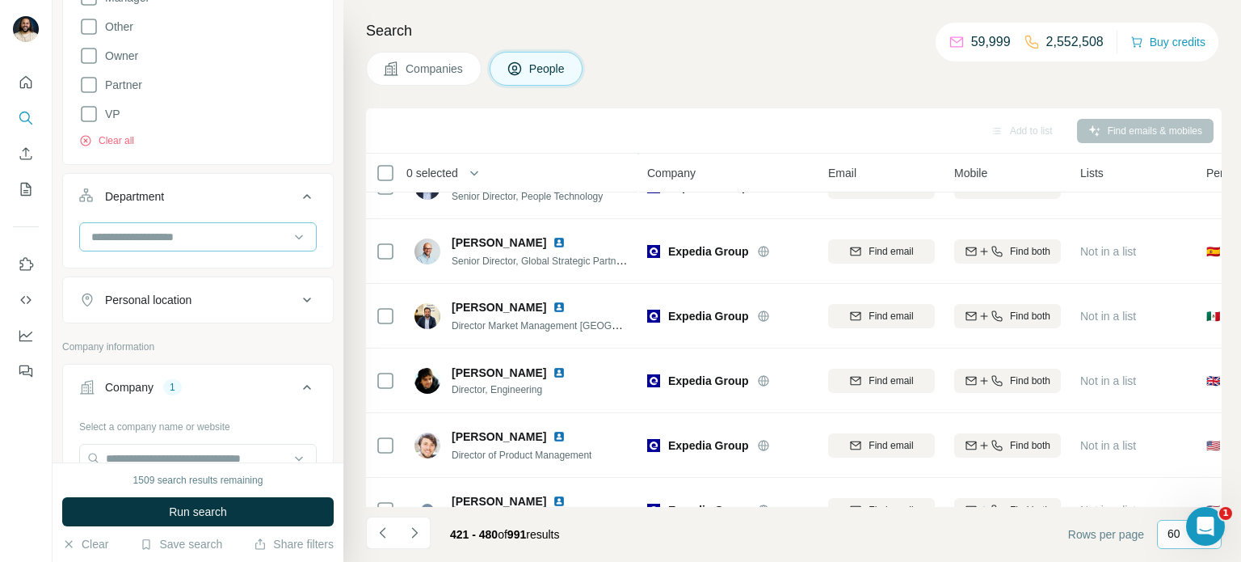
click at [246, 228] on input at bounding box center [190, 237] width 200 height 18
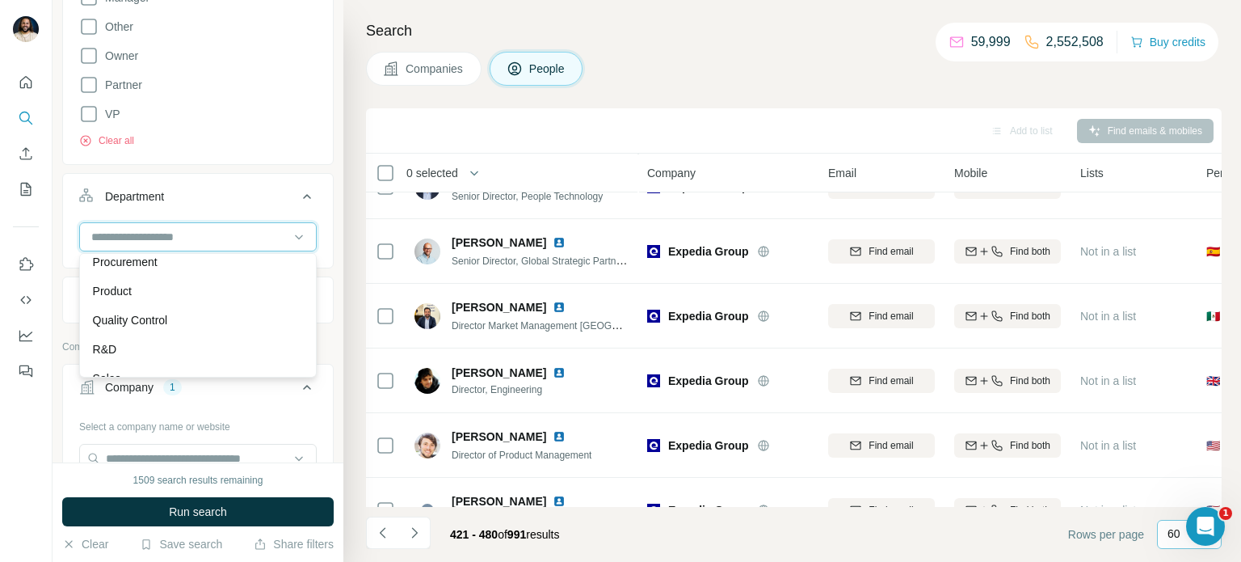
scroll to position [539, 0]
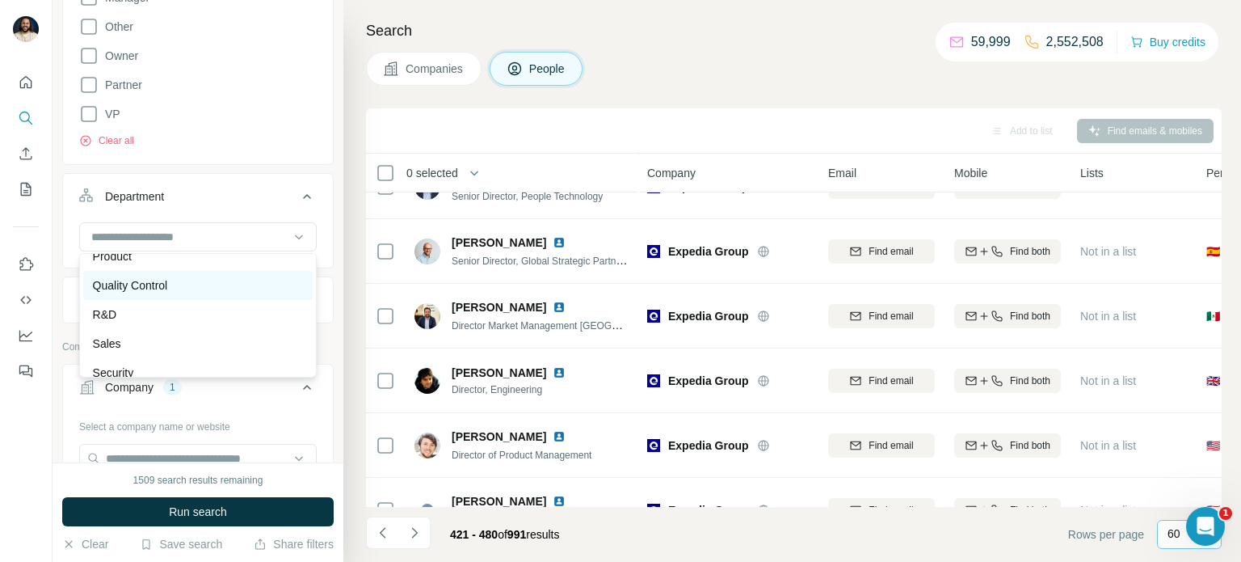
click at [179, 281] on div "Quality Control" at bounding box center [198, 285] width 210 height 16
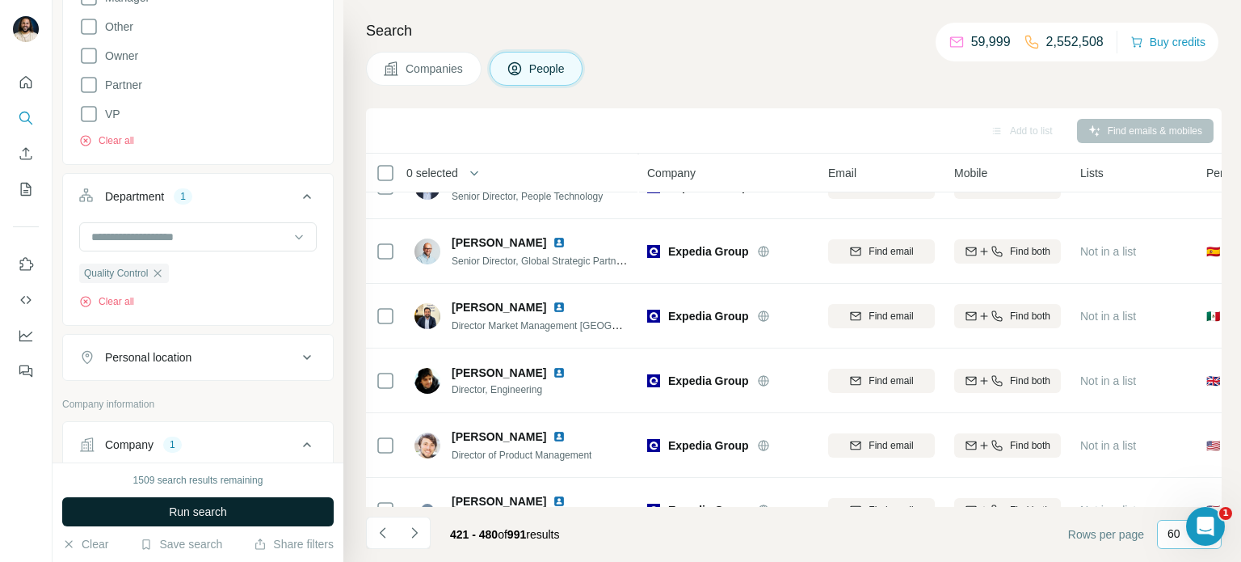
click at [192, 508] on span "Run search" at bounding box center [198, 511] width 58 height 16
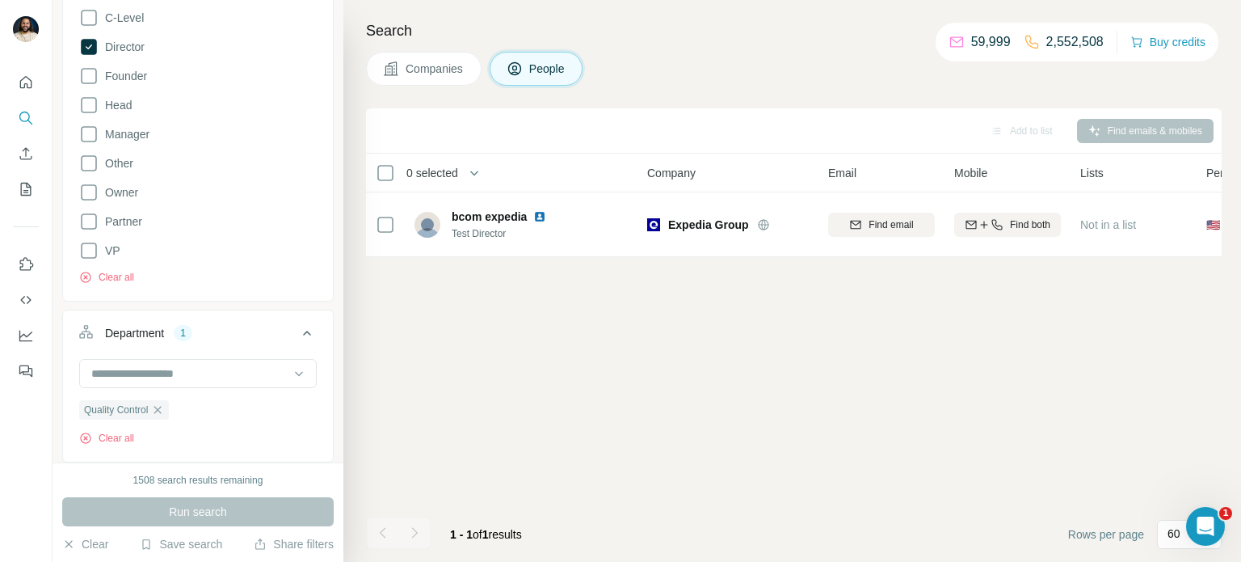
scroll to position [307, 0]
click at [80, 44] on icon at bounding box center [88, 49] width 19 height 19
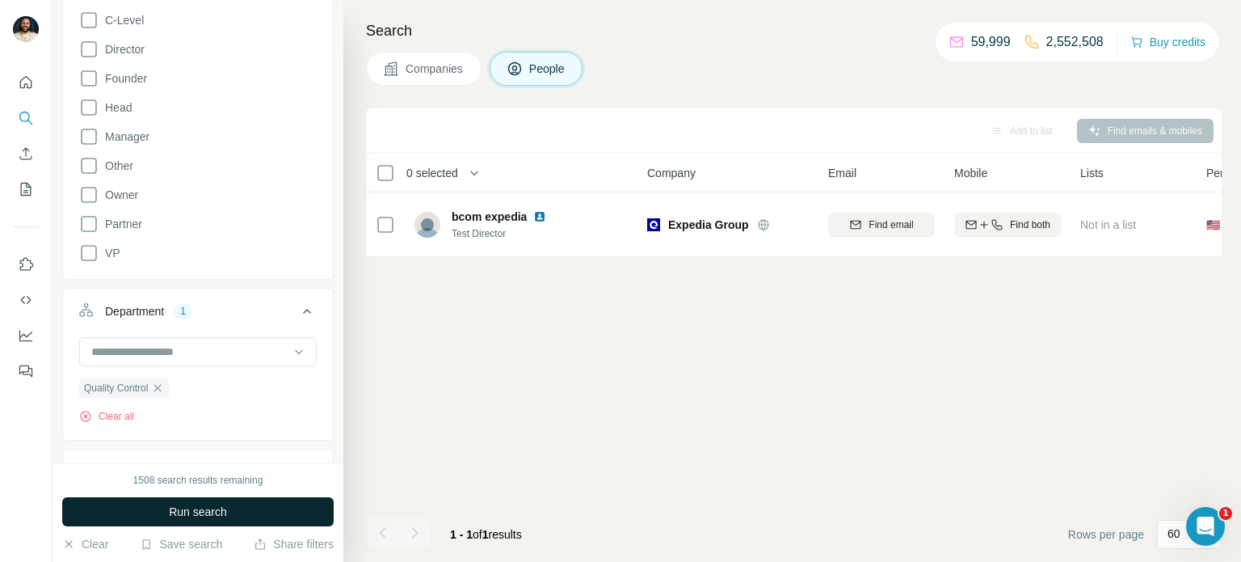
click at [228, 516] on button "Run search" at bounding box center [198, 511] width 272 height 29
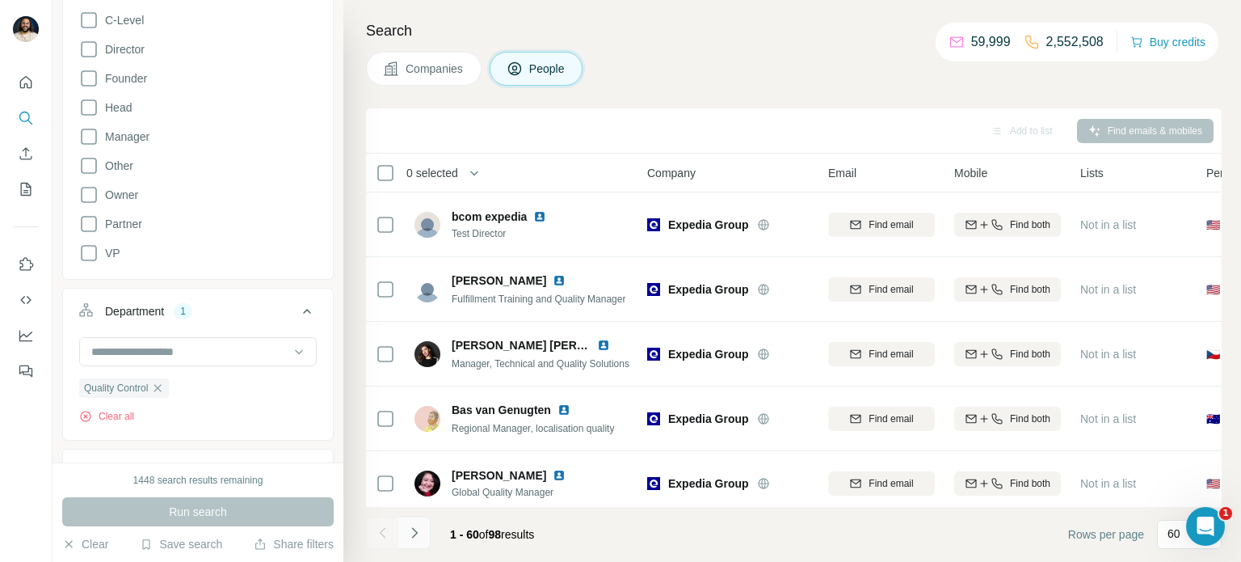
click at [415, 529] on icon "Navigate to next page" at bounding box center [414, 532] width 16 height 16
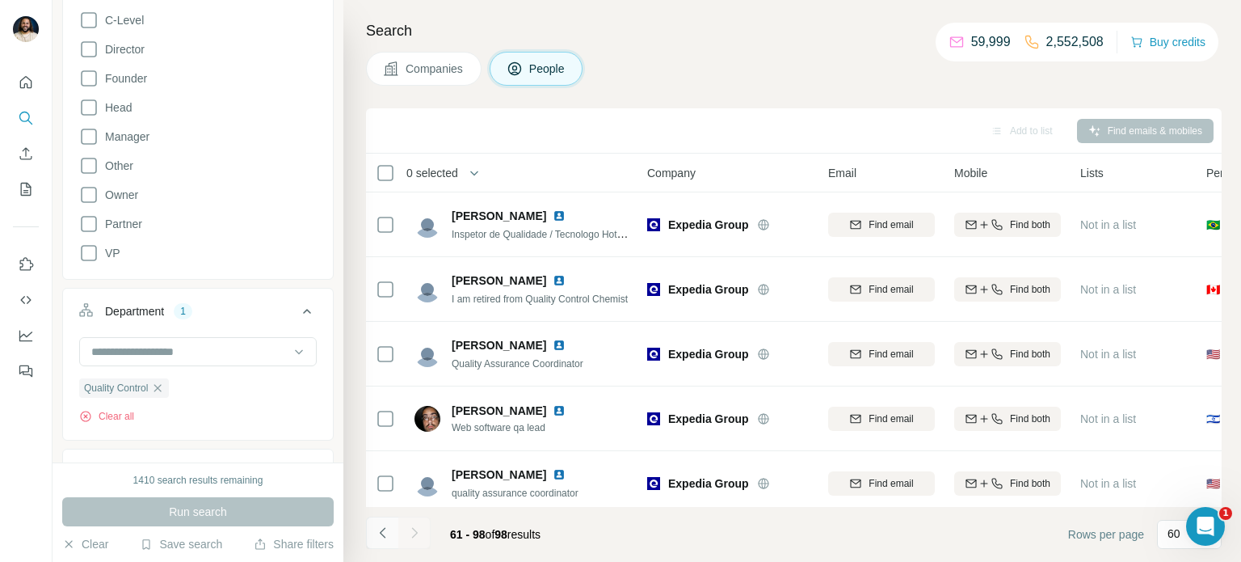
click at [384, 535] on icon "Navigate to previous page" at bounding box center [383, 532] width 16 height 16
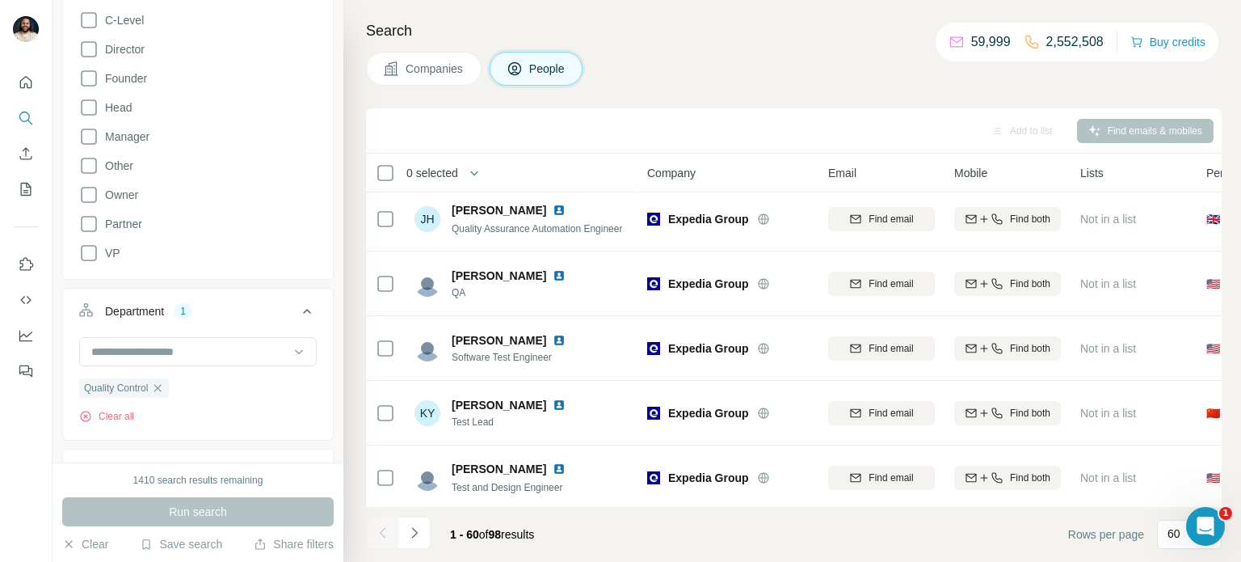
scroll to position [3237, 0]
